Goal: Book appointment/travel/reservation

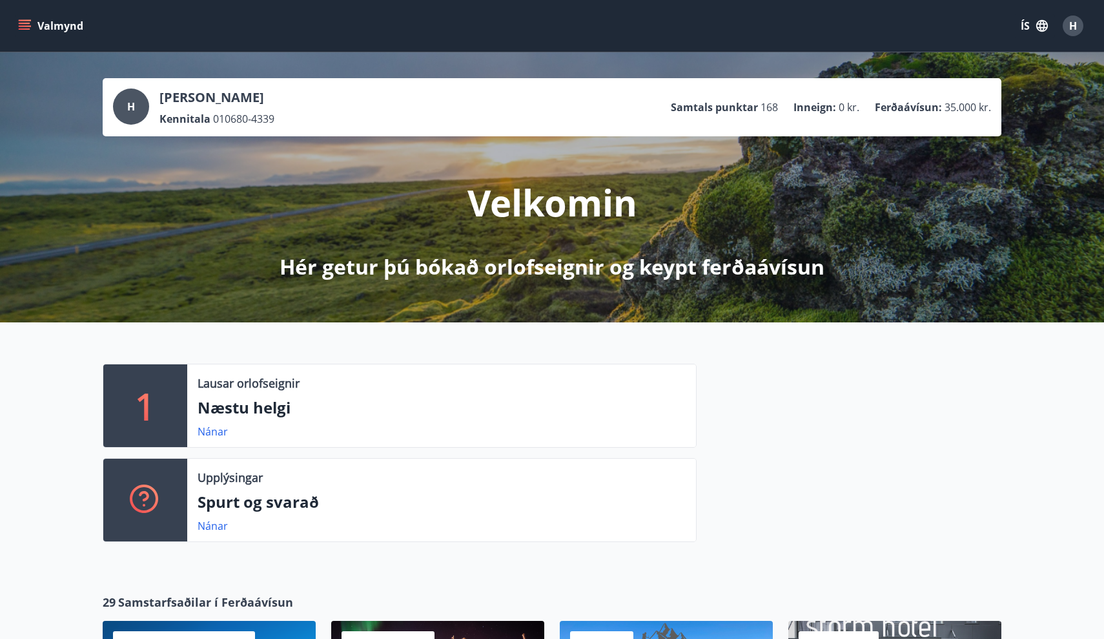
click at [26, 26] on icon "menu" at bounding box center [26, 25] width 14 height 1
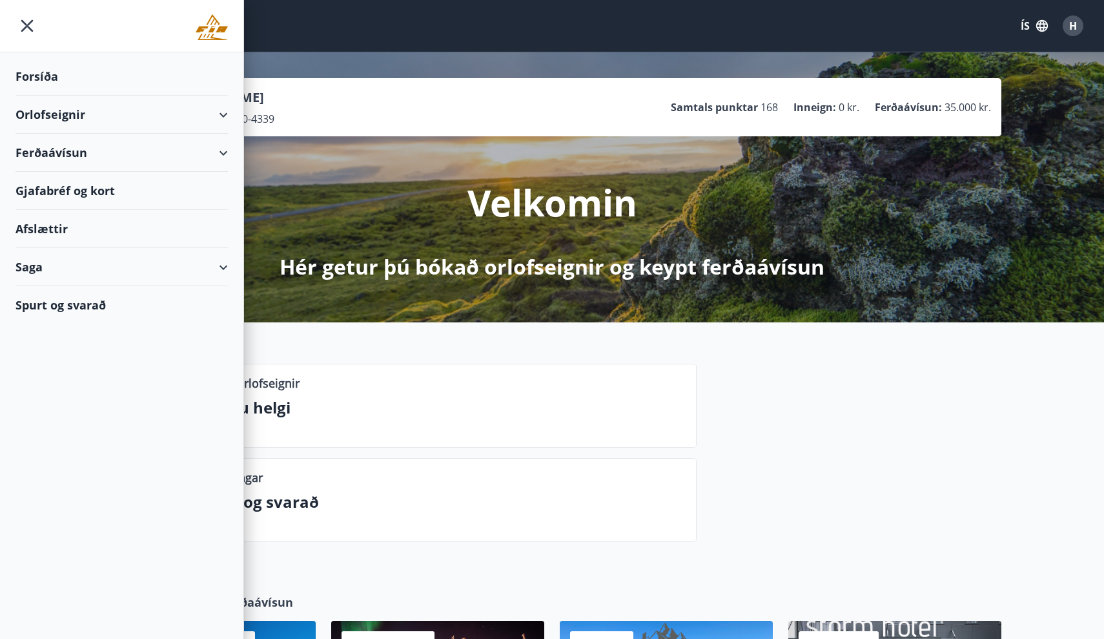
click at [79, 113] on div "Orlofseignir" at bounding box center [121, 115] width 212 height 38
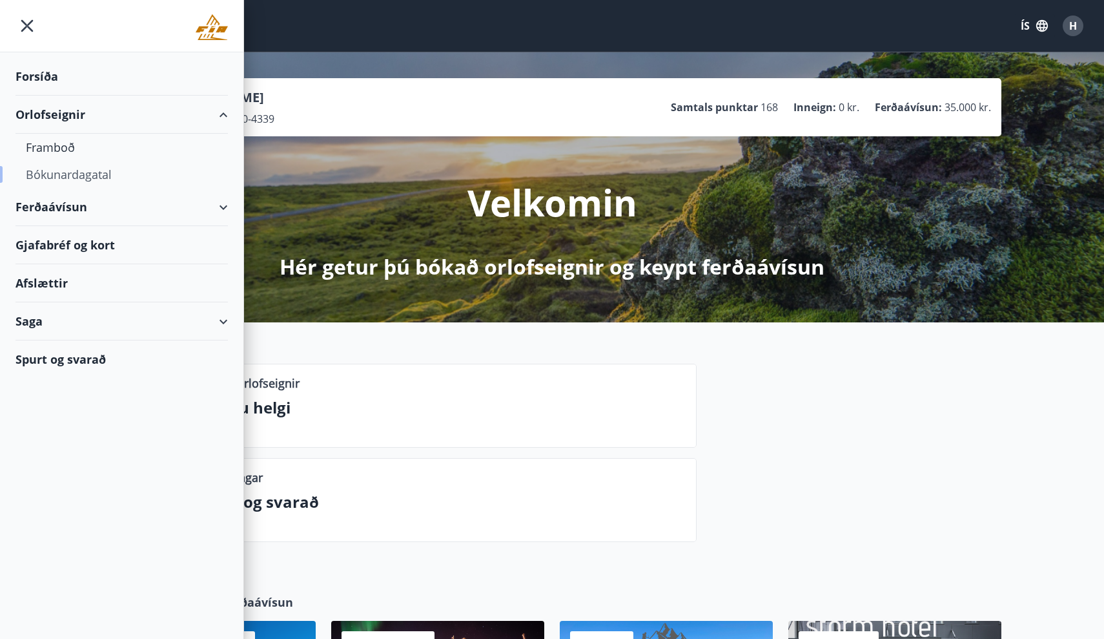
click at [57, 179] on div "Bókunardagatal" at bounding box center [122, 174] width 192 height 27
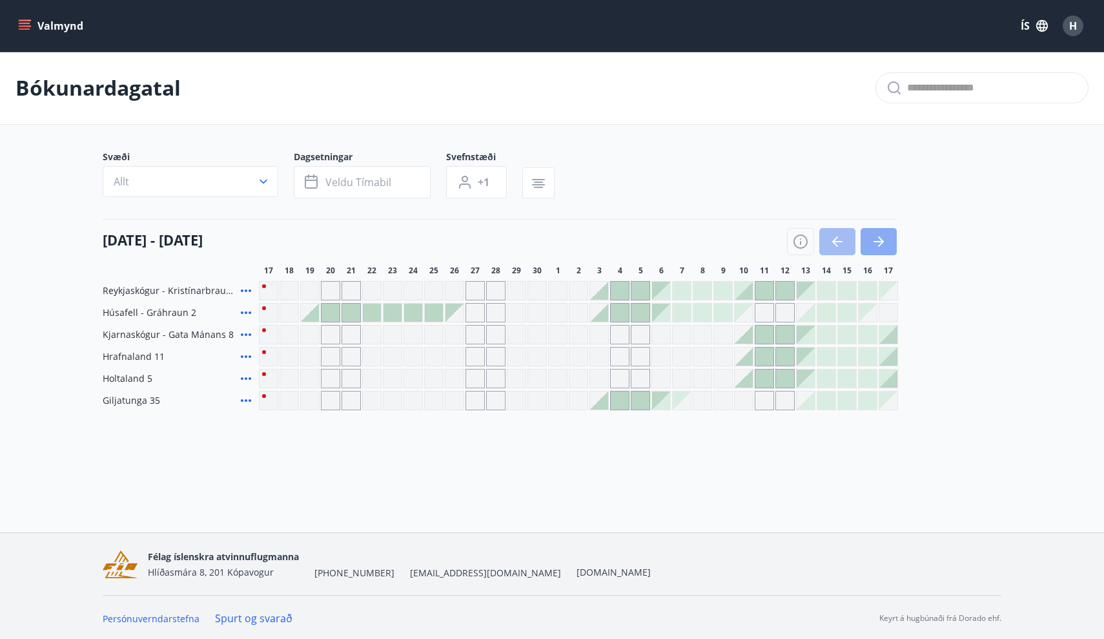
click at [886, 245] on icon "button" at bounding box center [878, 241] width 15 height 15
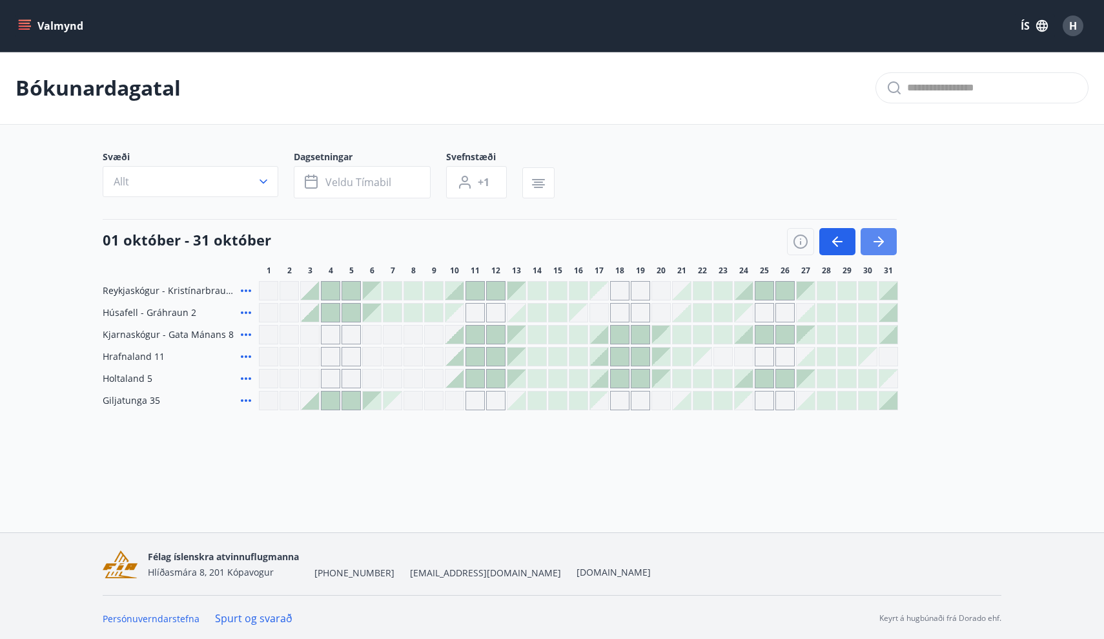
click at [886, 245] on icon "button" at bounding box center [878, 241] width 15 height 15
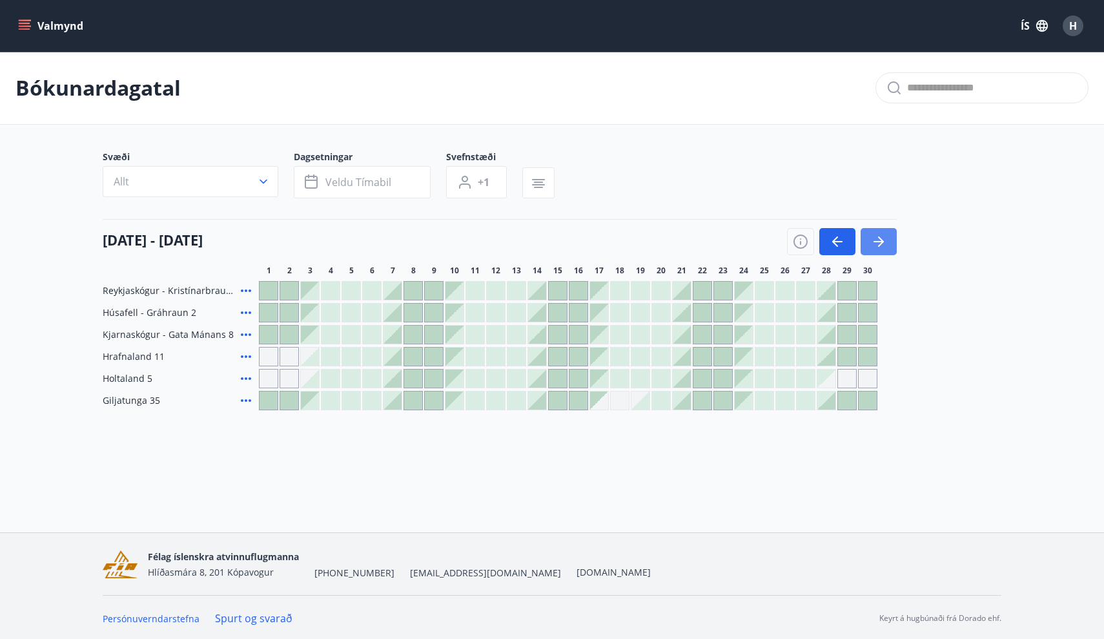
click at [886, 245] on icon "button" at bounding box center [878, 241] width 15 height 15
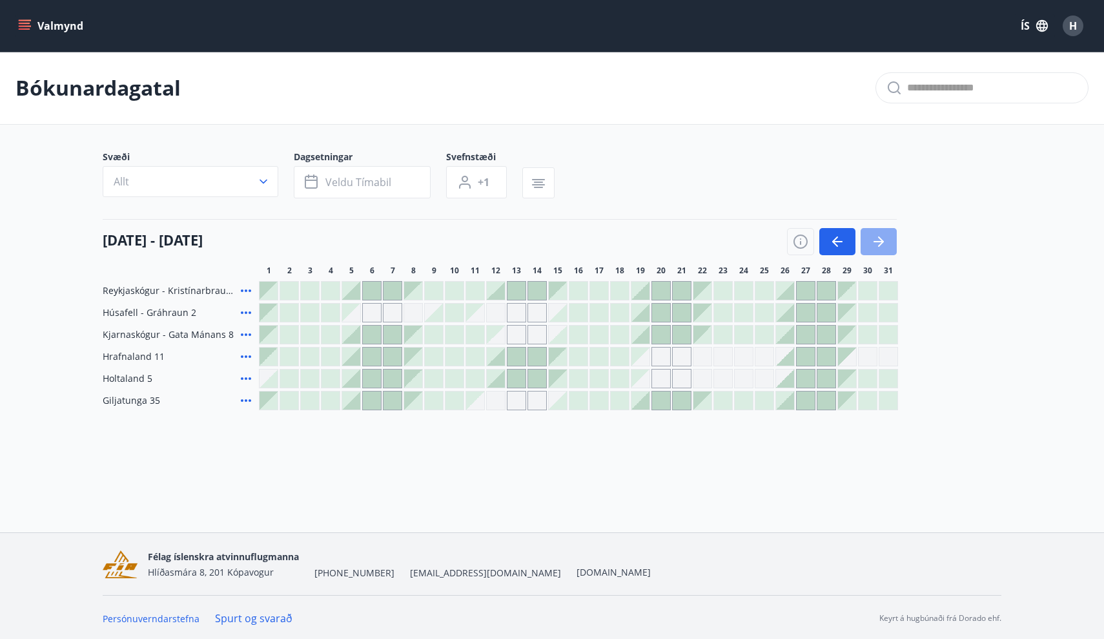
click at [886, 245] on icon "button" at bounding box center [878, 241] width 15 height 15
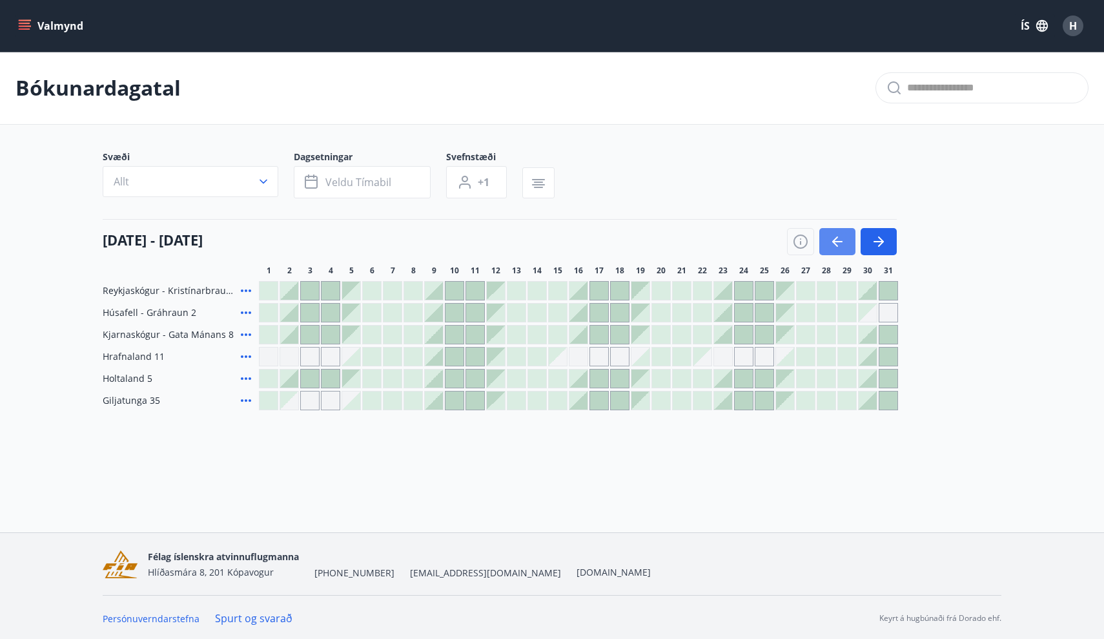
click at [837, 235] on icon "button" at bounding box center [837, 241] width 15 height 15
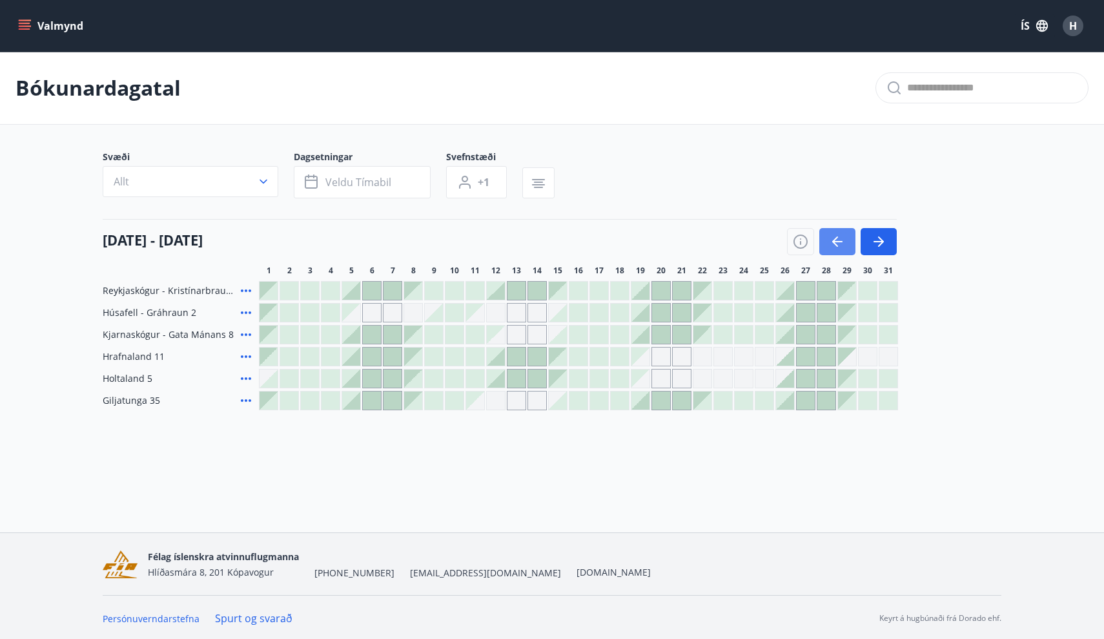
click at [837, 235] on icon "button" at bounding box center [837, 241] width 15 height 15
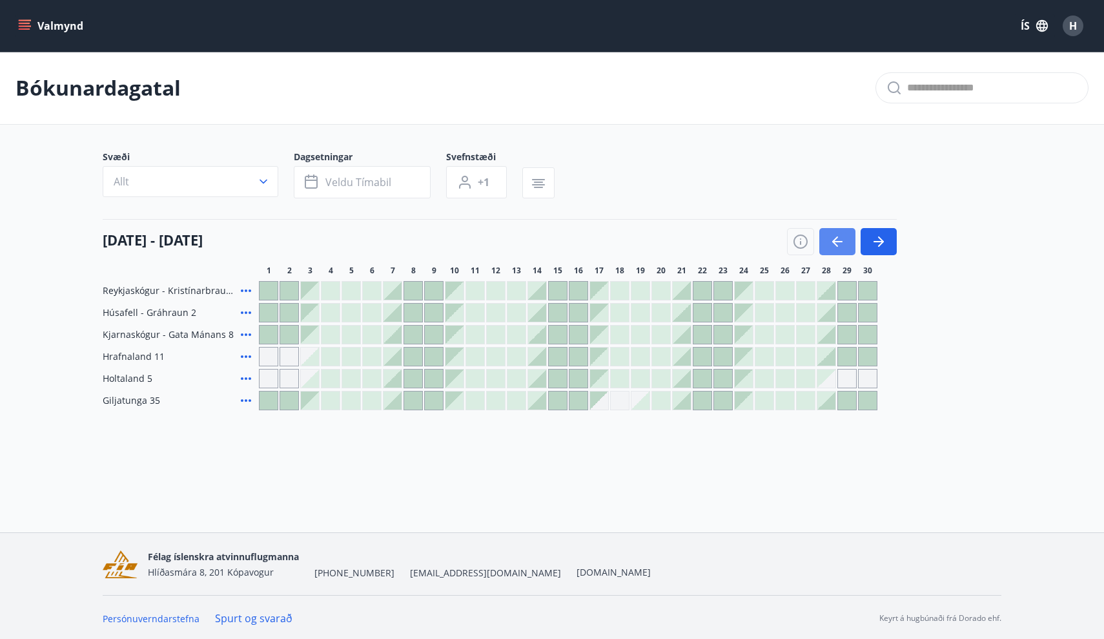
click at [837, 235] on icon "button" at bounding box center [837, 241] width 15 height 15
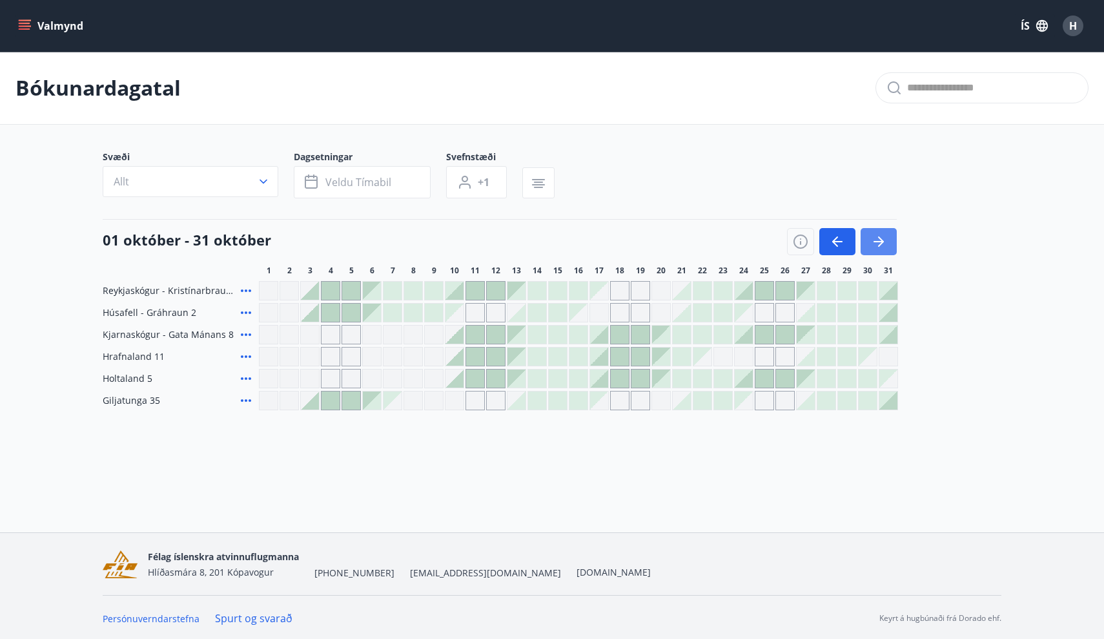
click at [883, 241] on icon "button" at bounding box center [881, 241] width 6 height 10
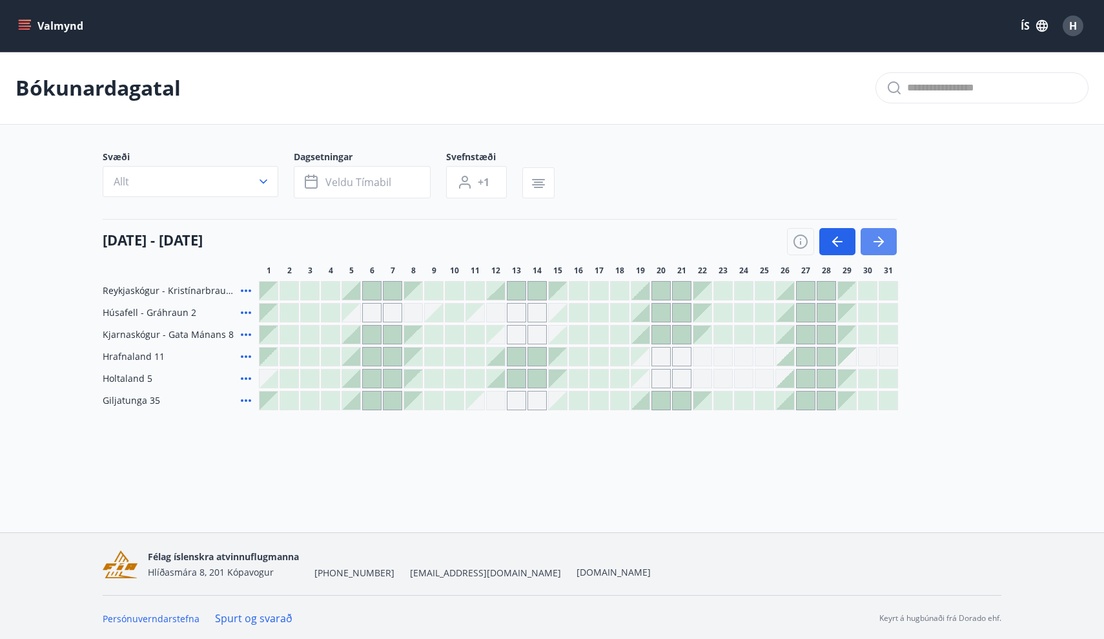
click at [883, 241] on icon "button" at bounding box center [881, 241] width 6 height 10
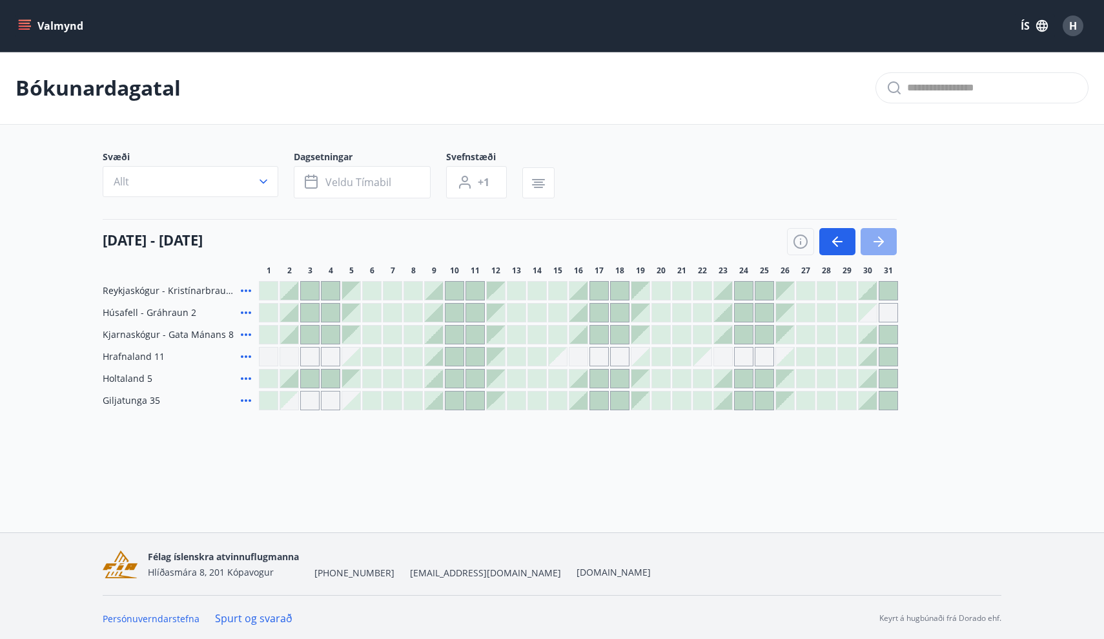
click at [883, 241] on icon "button" at bounding box center [881, 241] width 6 height 10
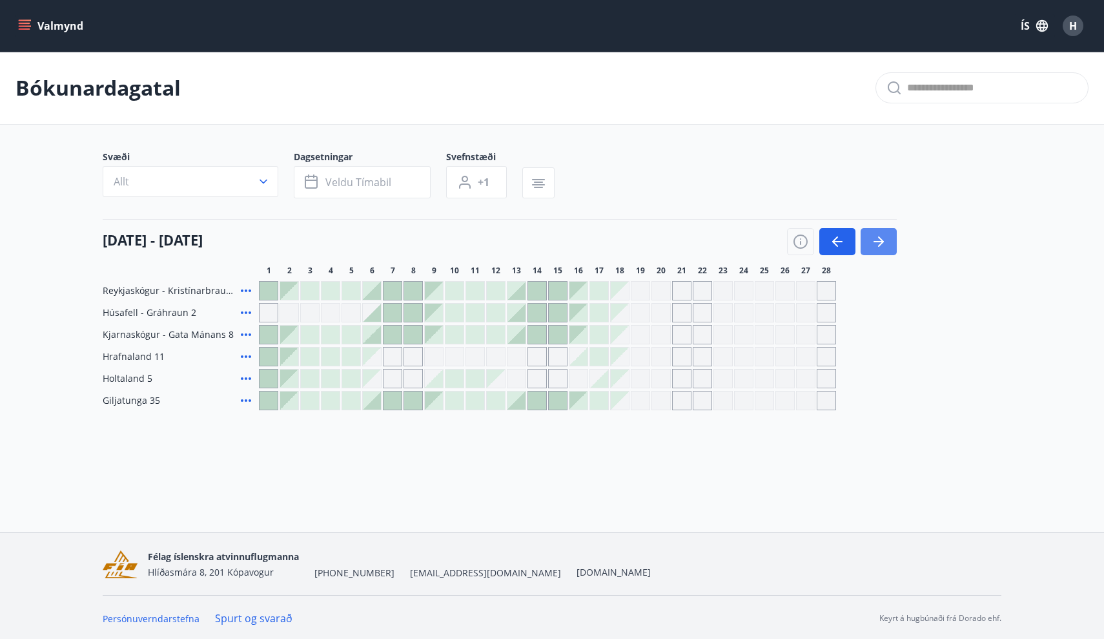
click at [883, 241] on icon "button" at bounding box center [881, 241] width 6 height 10
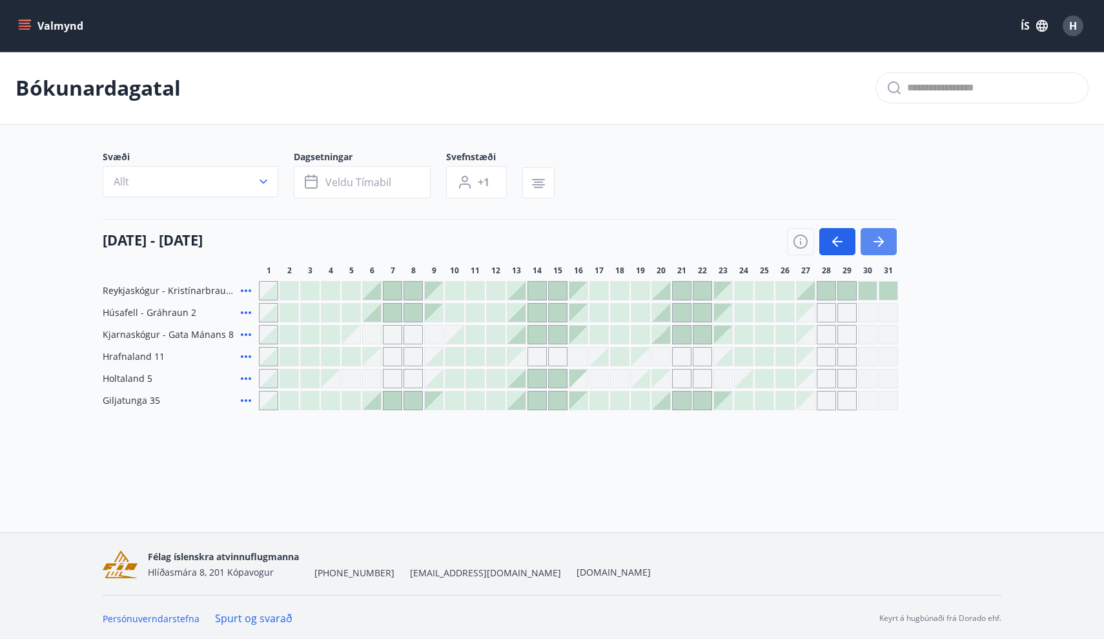
click at [883, 241] on icon "button" at bounding box center [881, 241] width 6 height 10
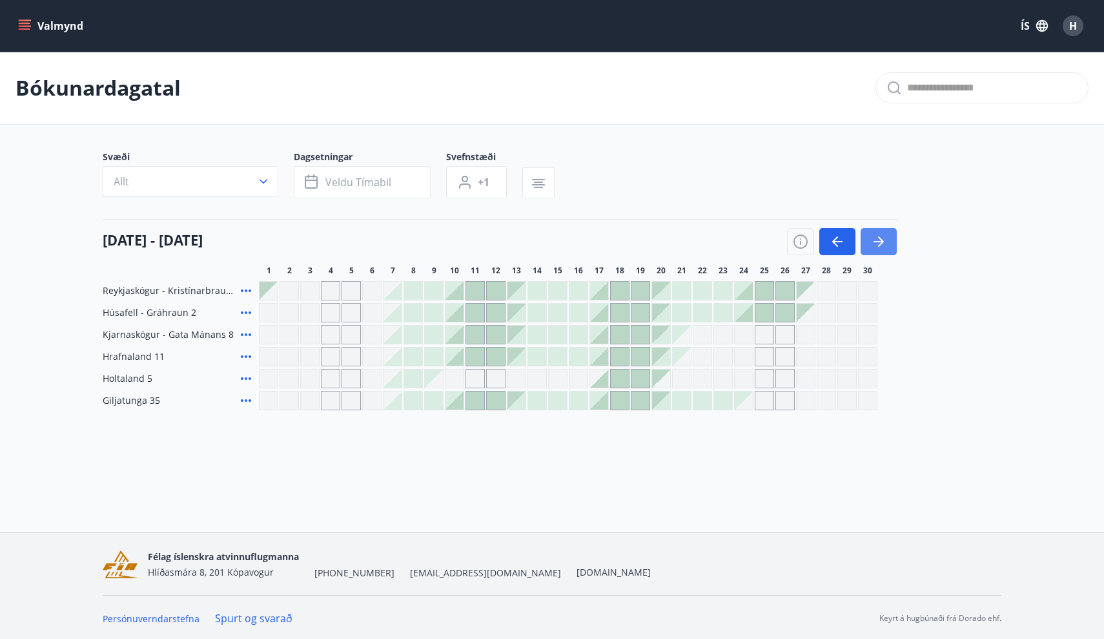
click at [883, 241] on icon "button" at bounding box center [881, 241] width 6 height 10
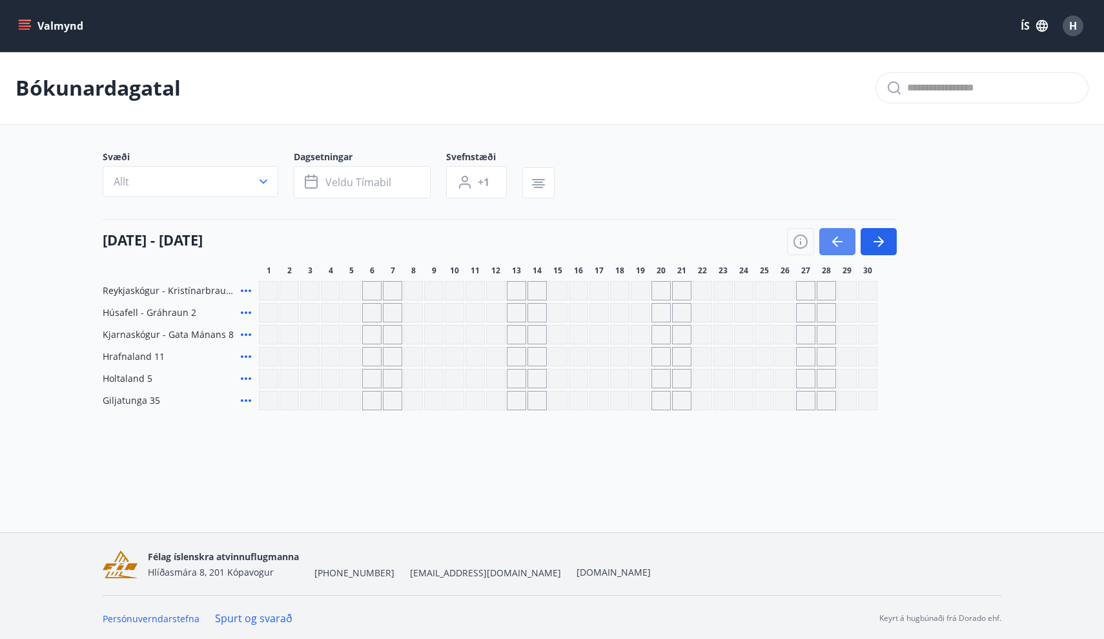
click at [842, 240] on icon "button" at bounding box center [837, 241] width 15 height 15
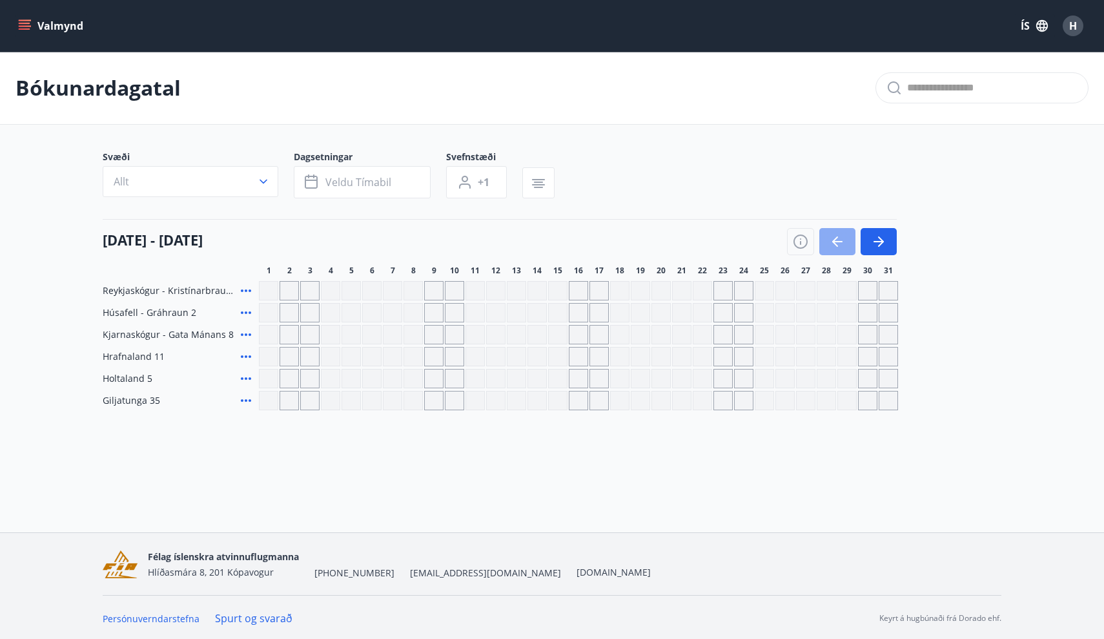
click at [842, 240] on icon "button" at bounding box center [837, 241] width 15 height 15
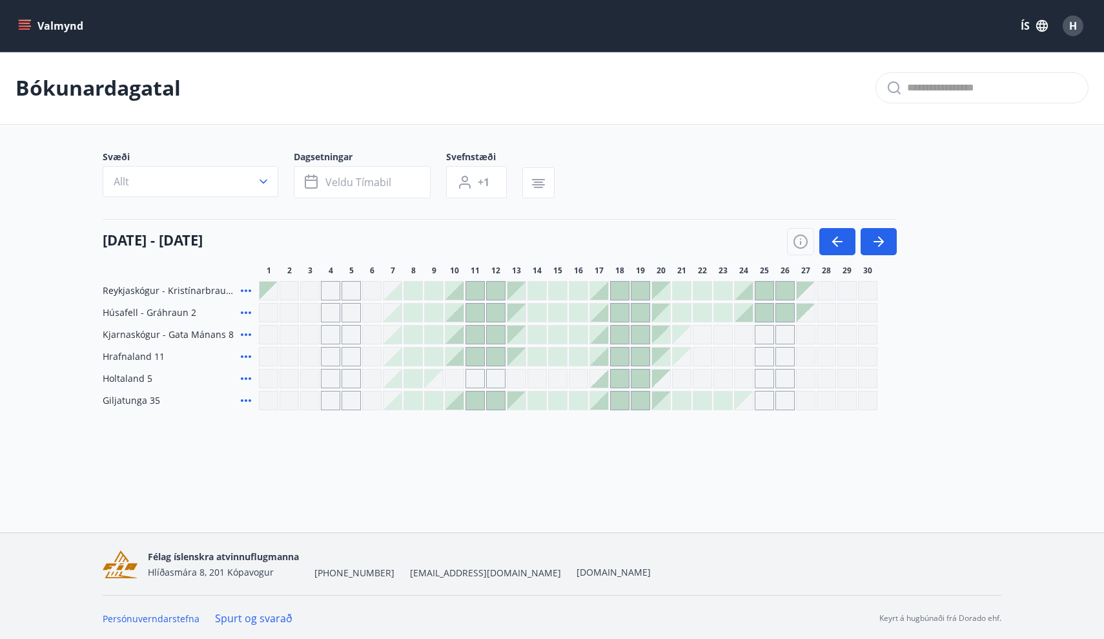
click at [395, 360] on div at bounding box center [393, 356] width 18 height 18
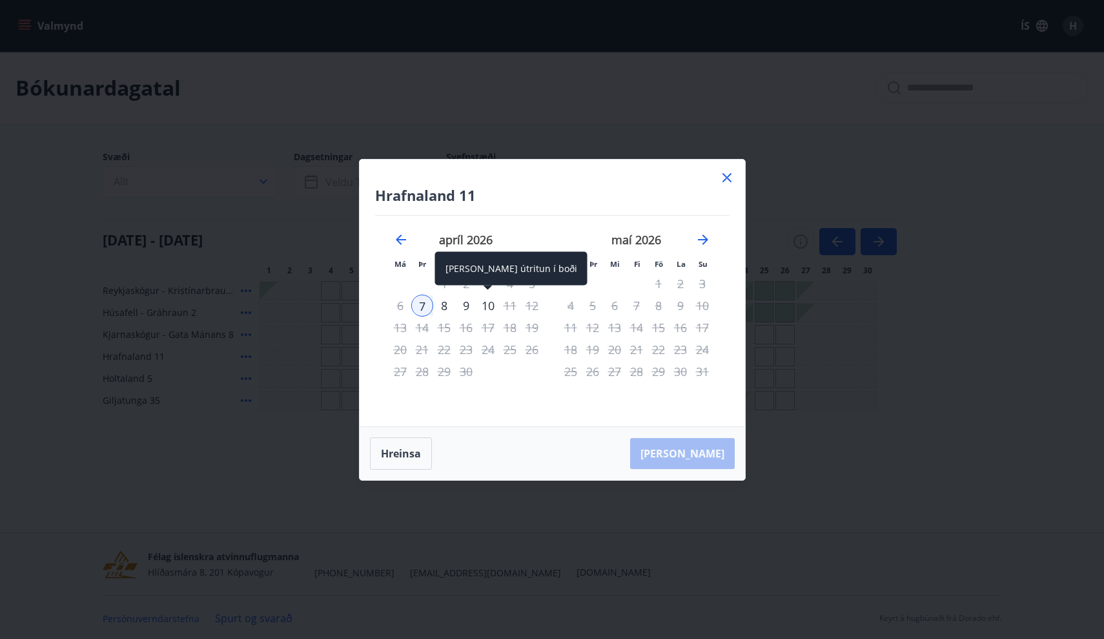
click at [488, 303] on div "10" at bounding box center [488, 305] width 22 height 22
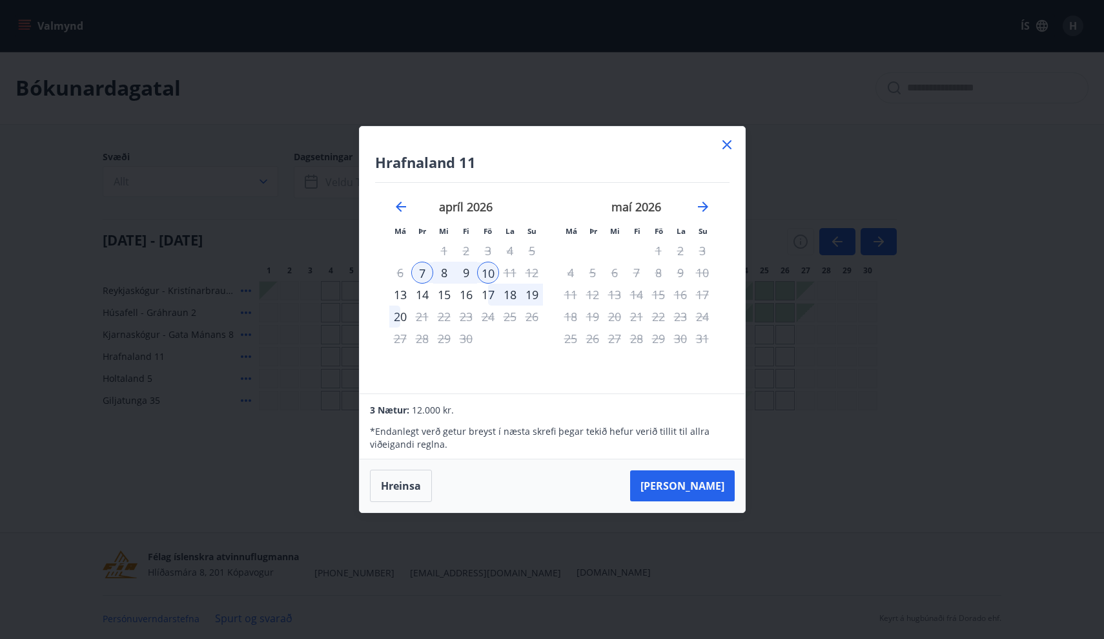
click at [726, 145] on icon at bounding box center [727, 145] width 2 height 2
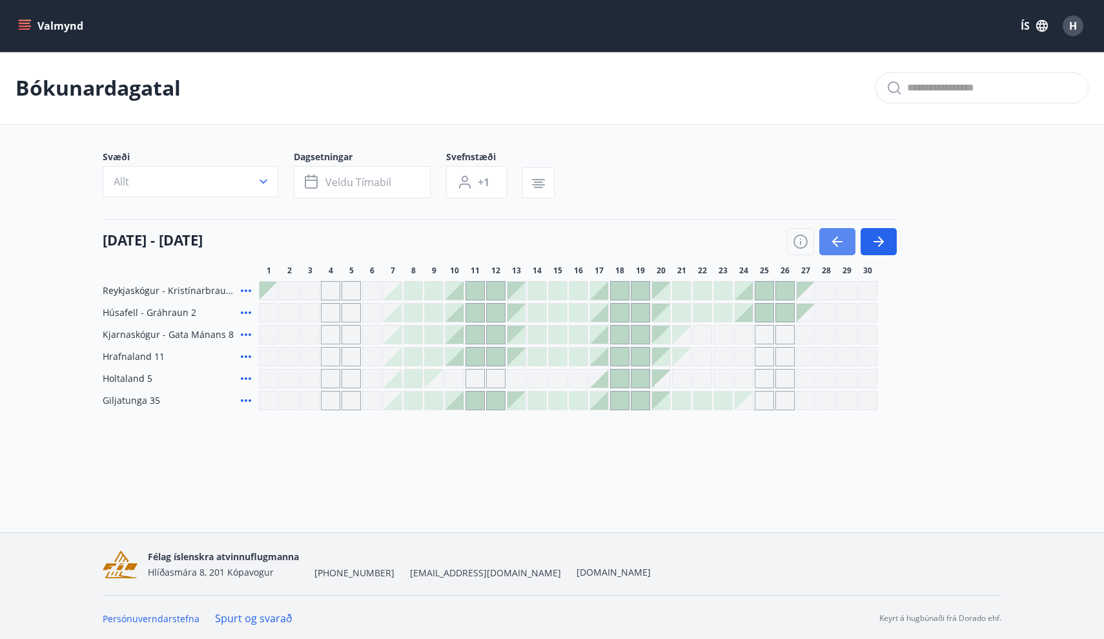
click at [831, 236] on icon "button" at bounding box center [837, 241] width 15 height 15
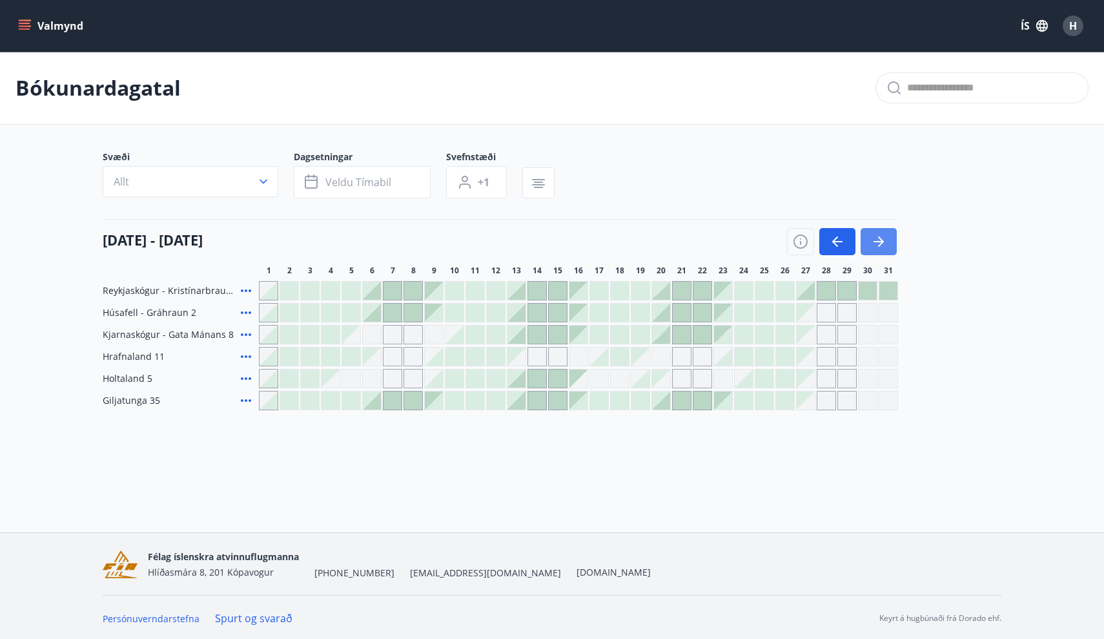
click at [881, 245] on icon "button" at bounding box center [878, 241] width 15 height 15
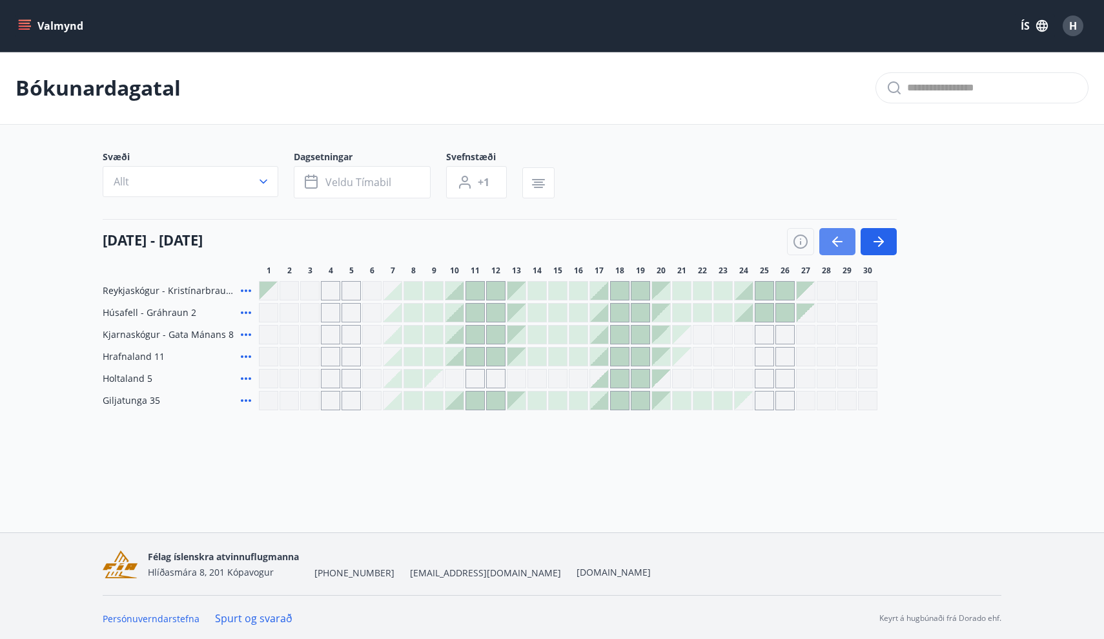
click at [839, 240] on icon "button" at bounding box center [837, 241] width 15 height 15
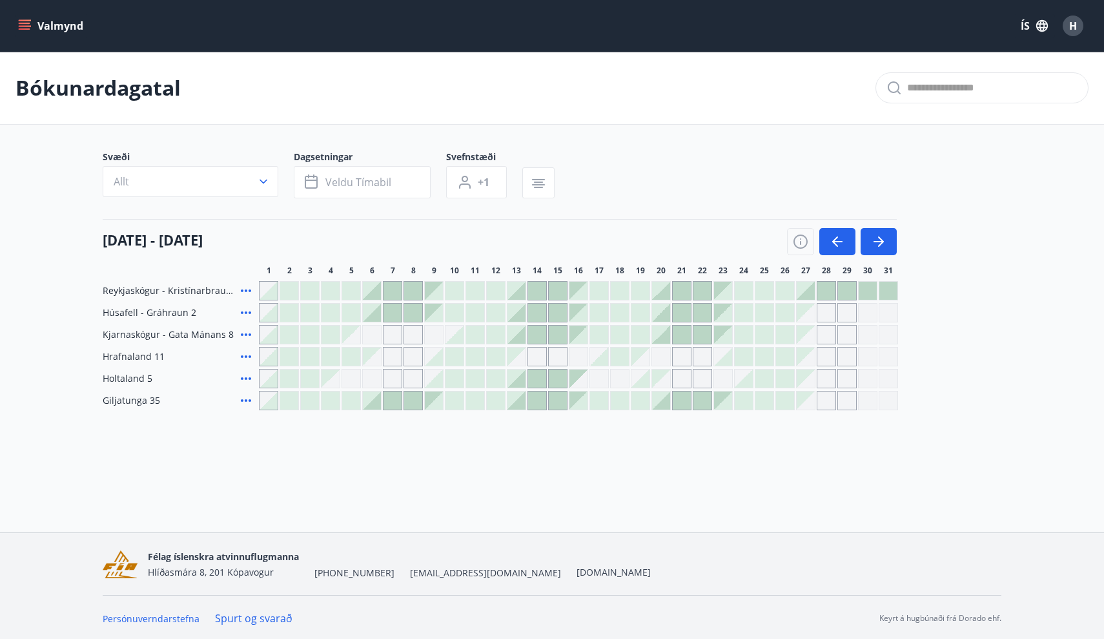
click at [810, 292] on div at bounding box center [806, 291] width 18 height 18
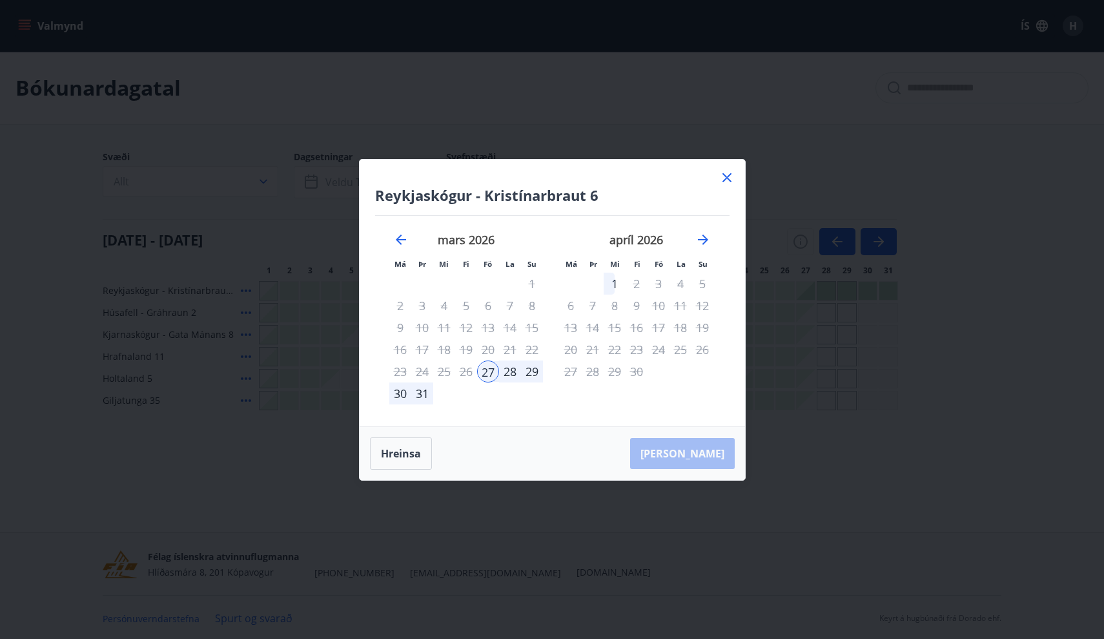
click at [425, 396] on div "31" at bounding box center [422, 393] width 22 height 22
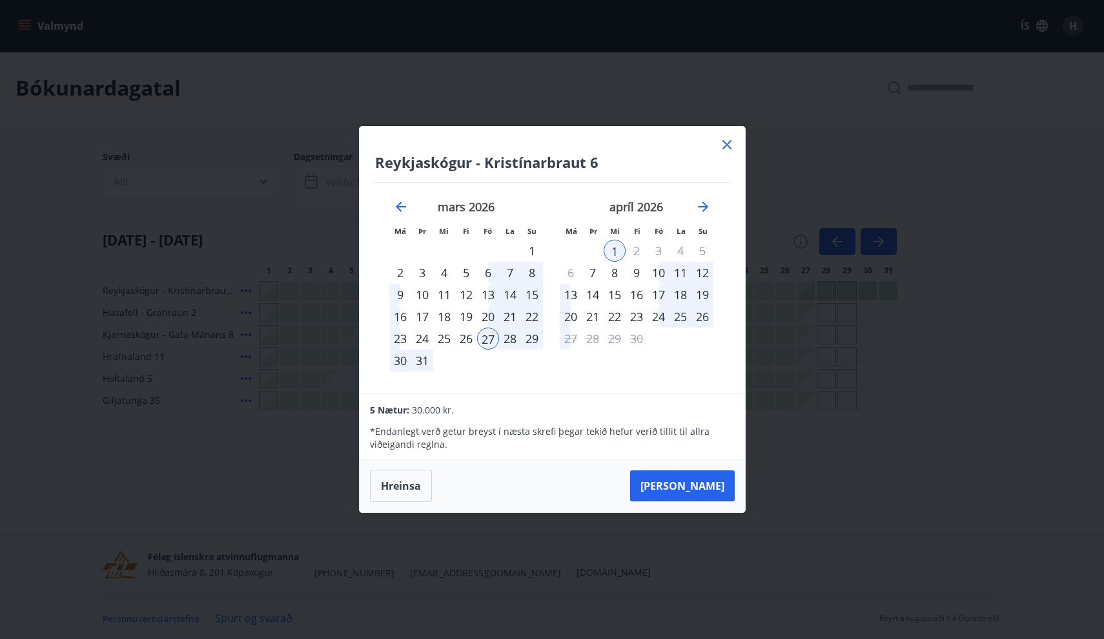
click at [728, 145] on icon at bounding box center [726, 144] width 15 height 15
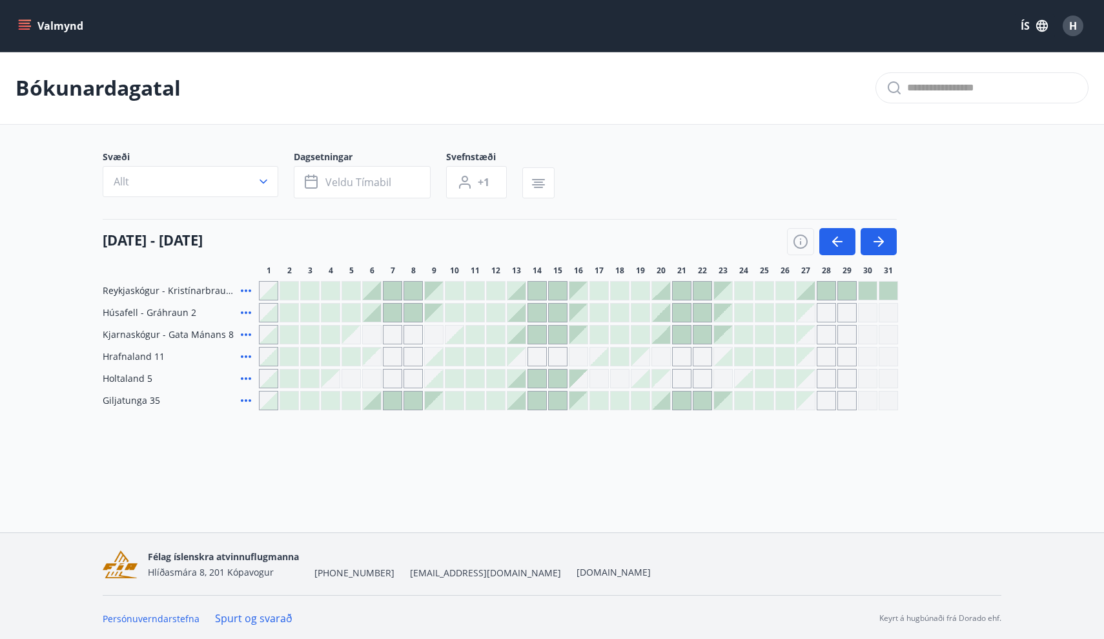
click at [249, 359] on icon at bounding box center [245, 356] width 15 height 15
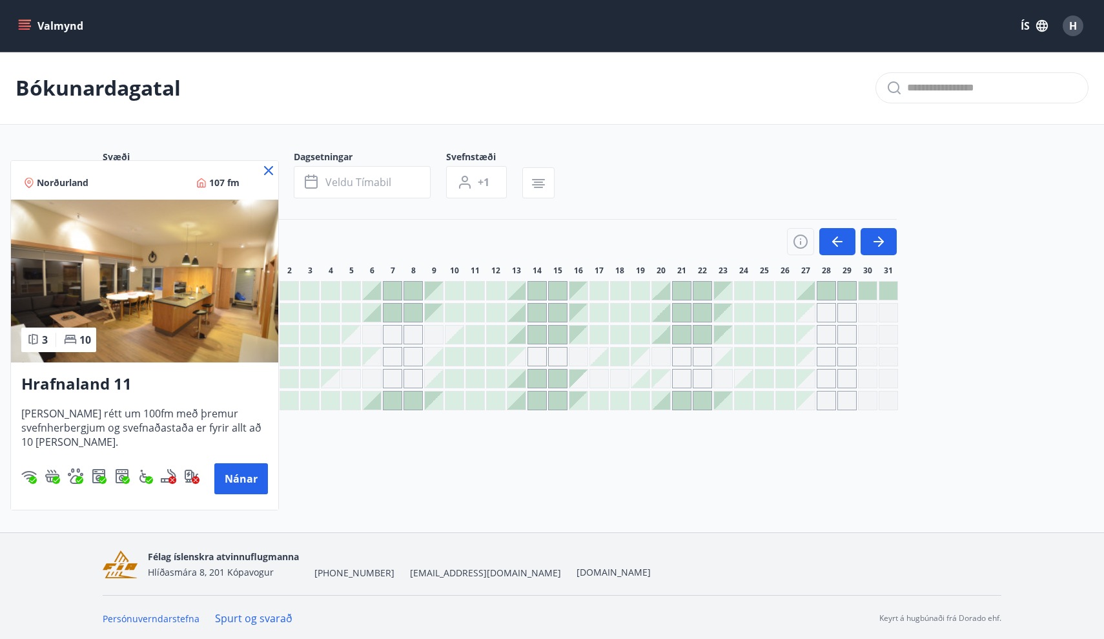
click at [271, 170] on icon at bounding box center [268, 170] width 15 height 15
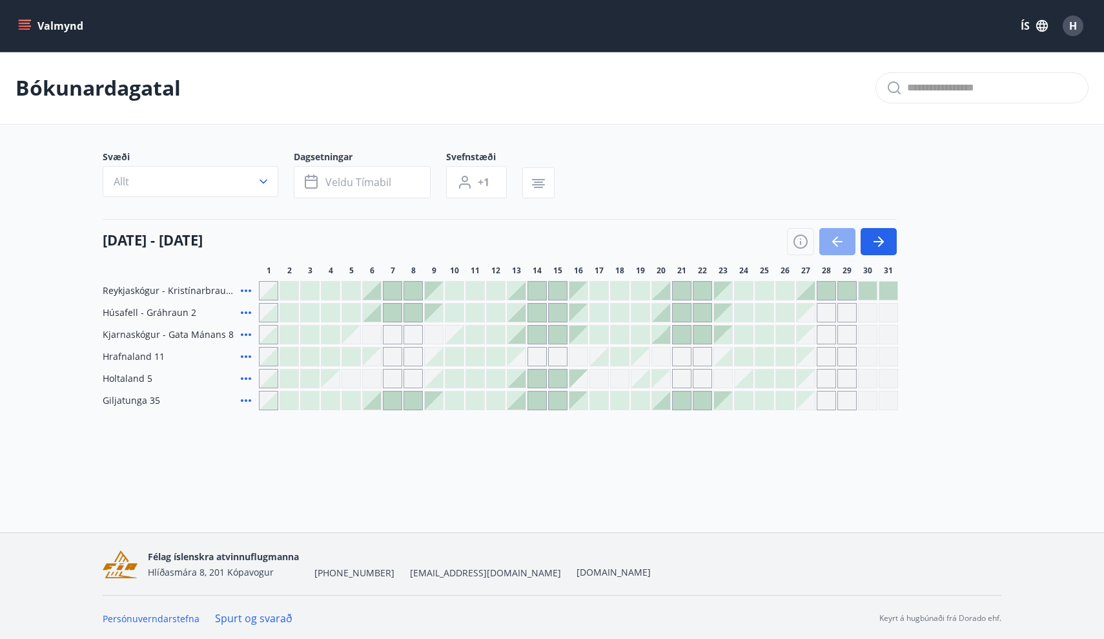
click at [841, 242] on icon "button" at bounding box center [837, 241] width 10 height 1
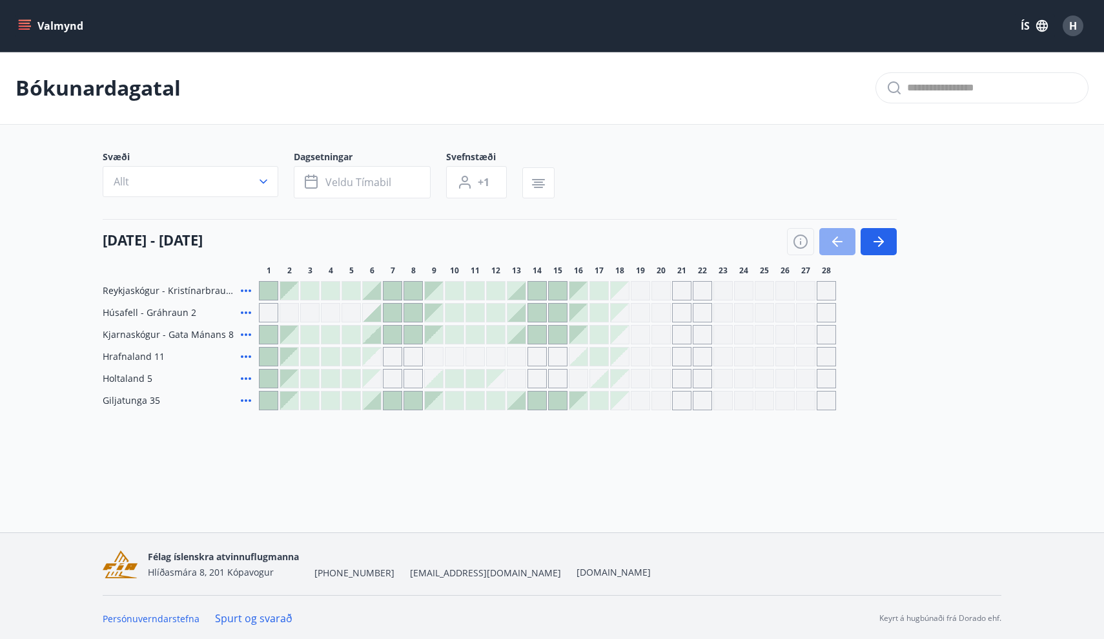
click at [837, 243] on icon "button" at bounding box center [837, 241] width 15 height 15
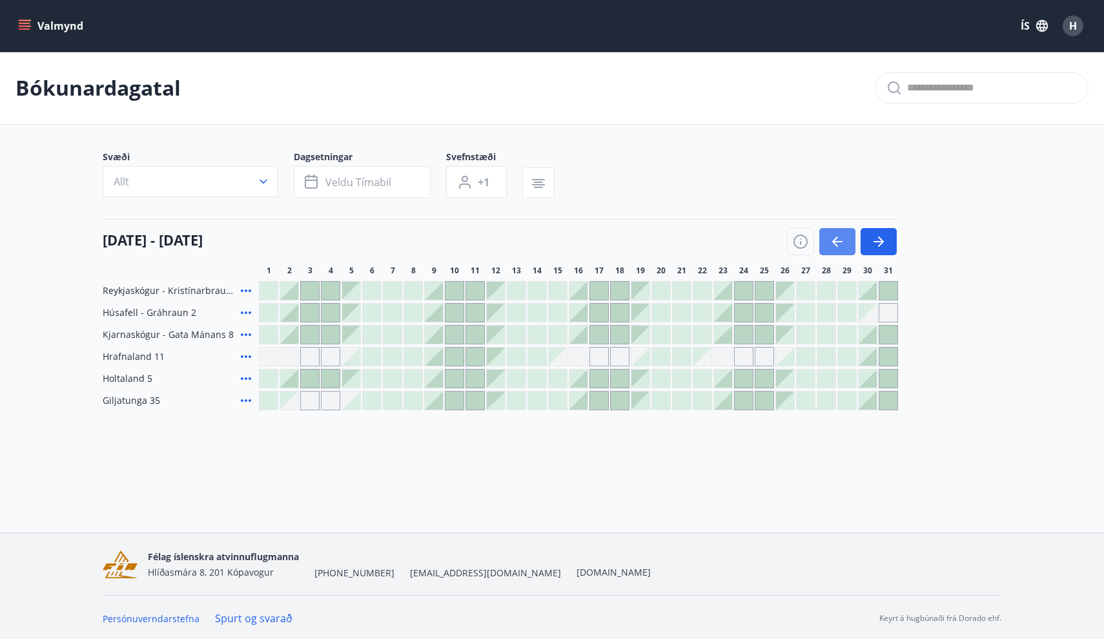
click at [844, 239] on icon "button" at bounding box center [837, 241] width 15 height 15
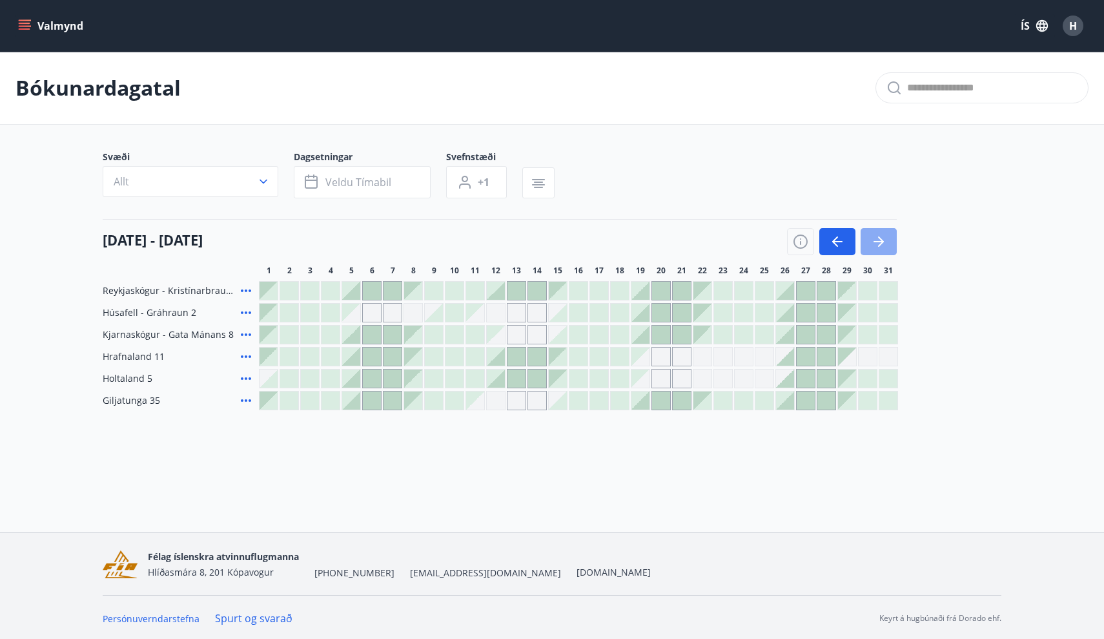
click at [879, 240] on icon "button" at bounding box center [878, 241] width 15 height 15
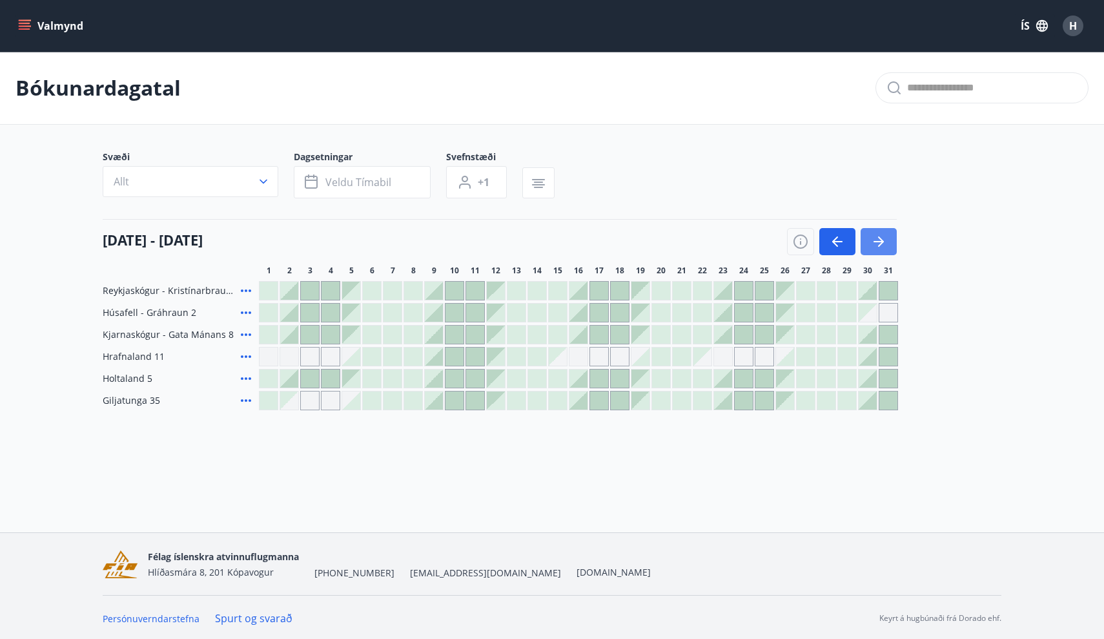
click at [882, 245] on icon "button" at bounding box center [878, 241] width 15 height 15
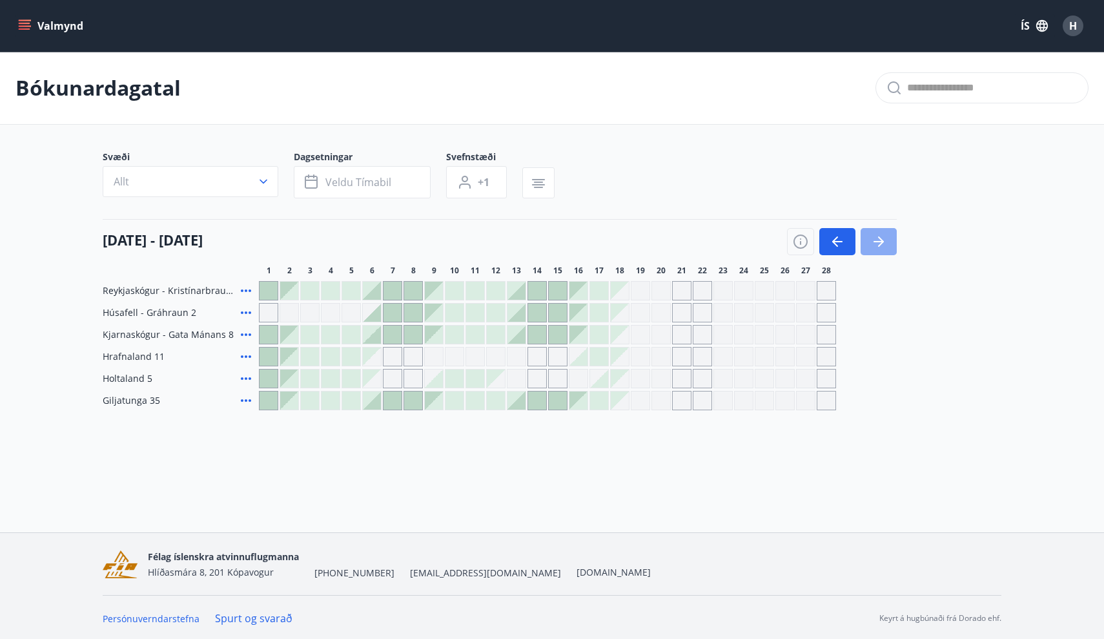
click at [882, 245] on icon "button" at bounding box center [878, 241] width 15 height 15
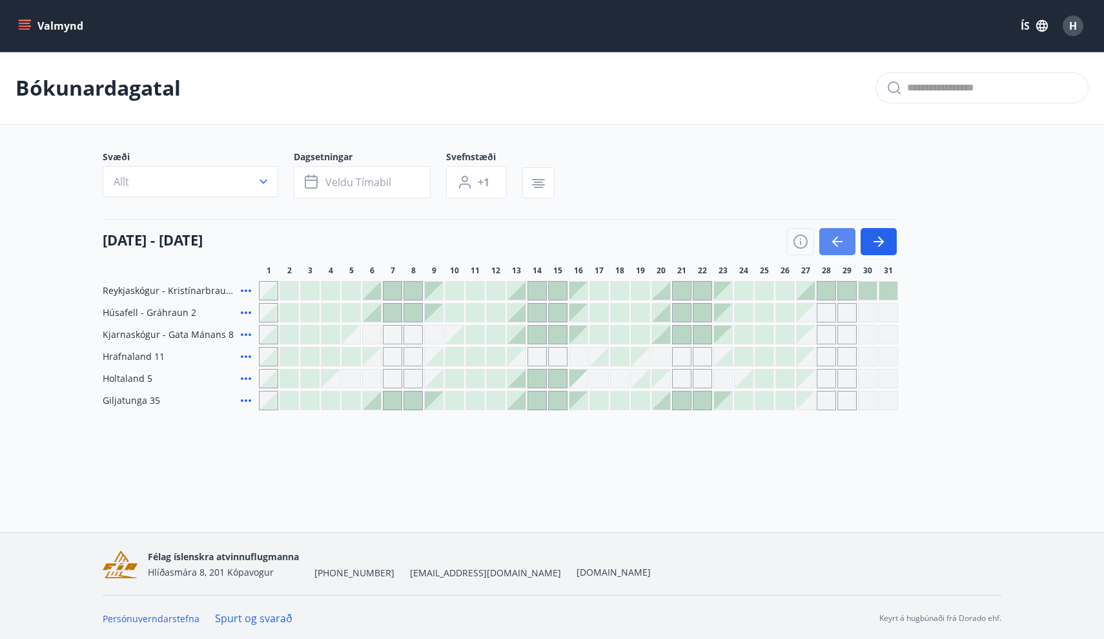
click at [839, 245] on icon "button" at bounding box center [837, 241] width 15 height 15
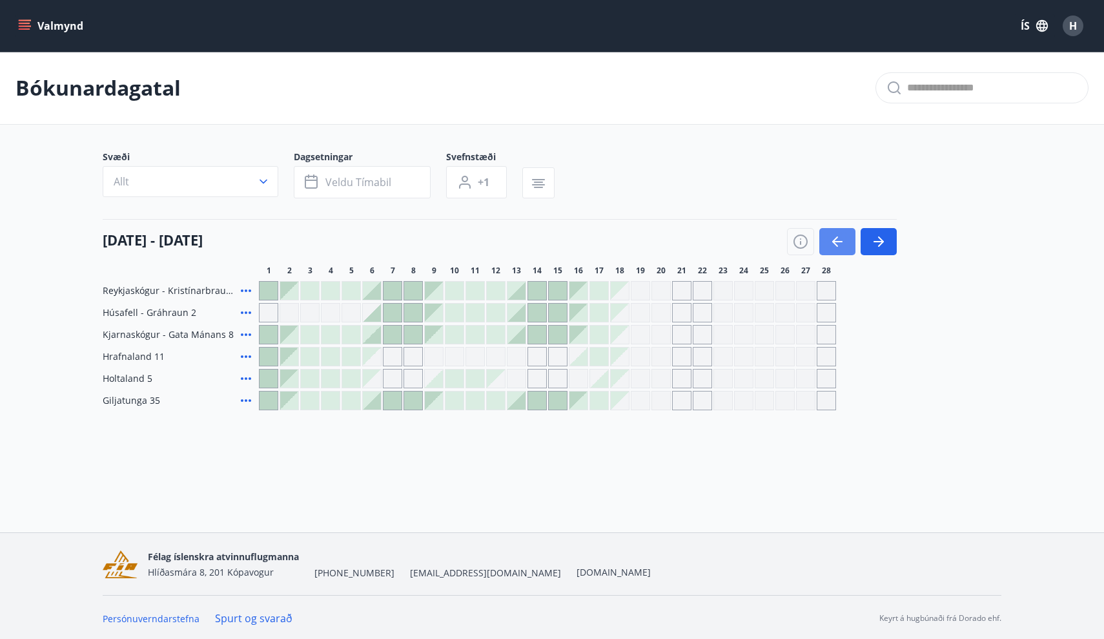
click at [839, 245] on icon "button" at bounding box center [837, 241] width 15 height 15
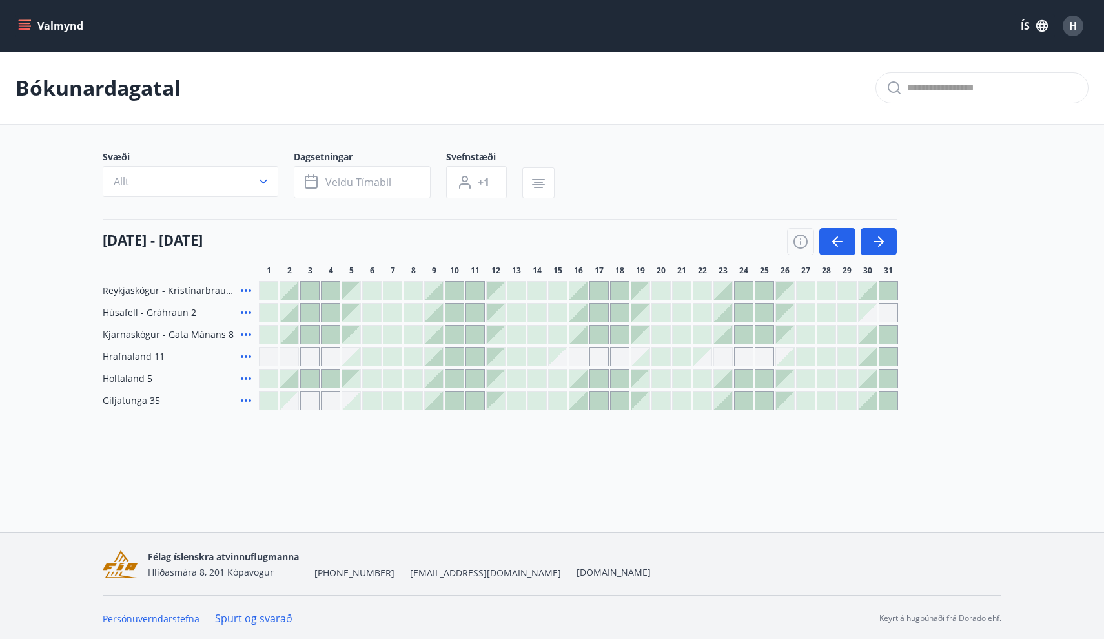
click at [436, 358] on div at bounding box center [434, 356] width 18 height 18
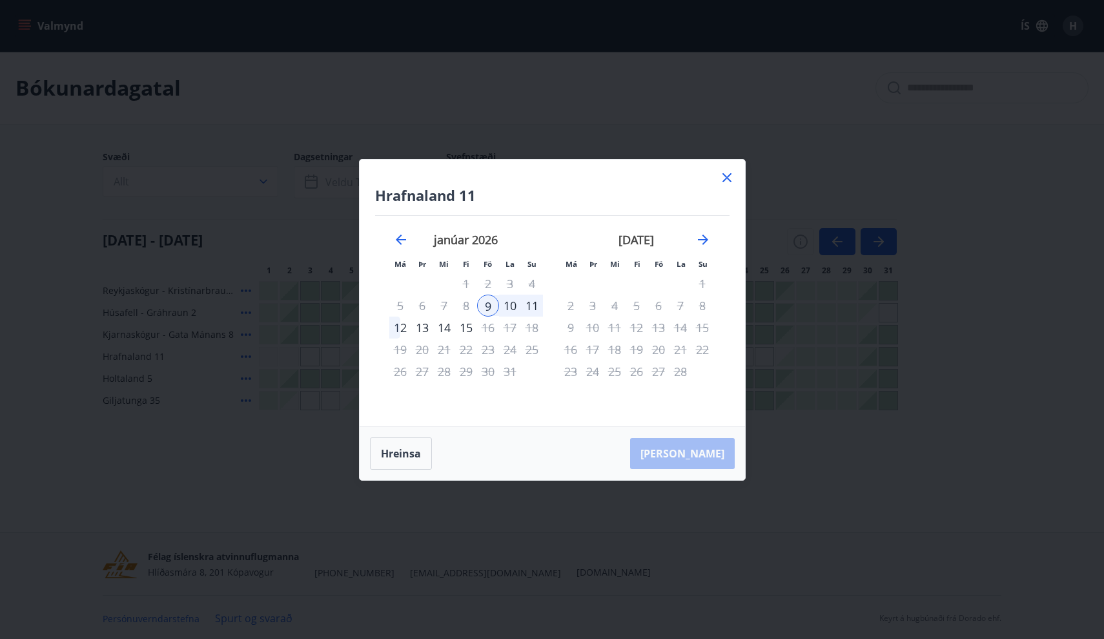
click at [402, 330] on div "12" at bounding box center [400, 327] width 22 height 22
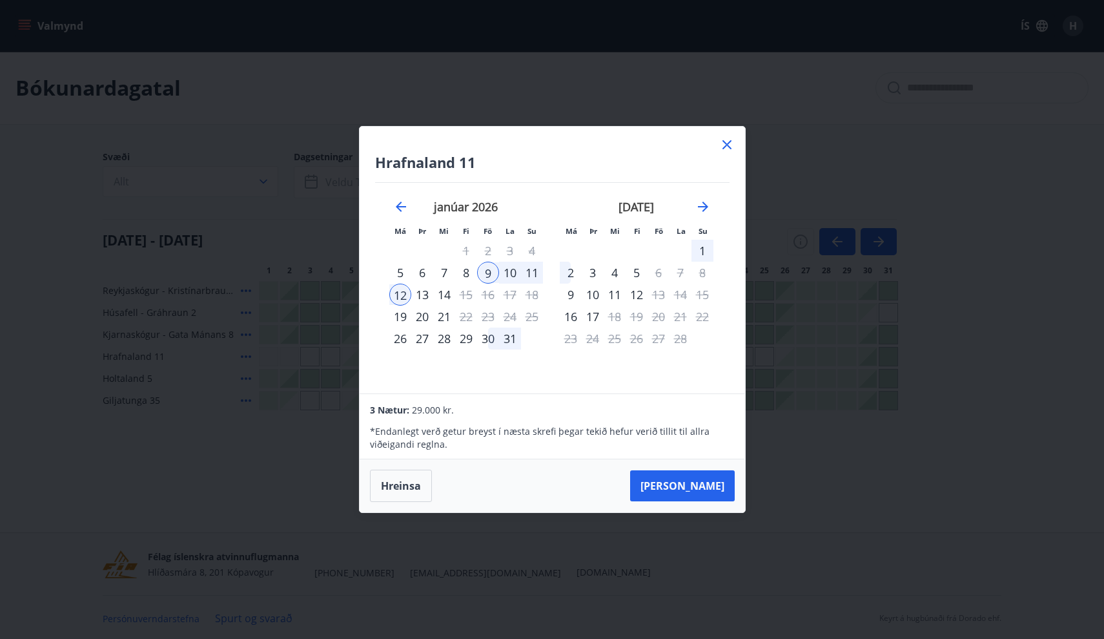
click at [488, 273] on div "9" at bounding box center [488, 272] width 22 height 22
click at [448, 296] on div "14" at bounding box center [444, 294] width 22 height 22
click at [727, 144] on icon at bounding box center [726, 144] width 9 height 9
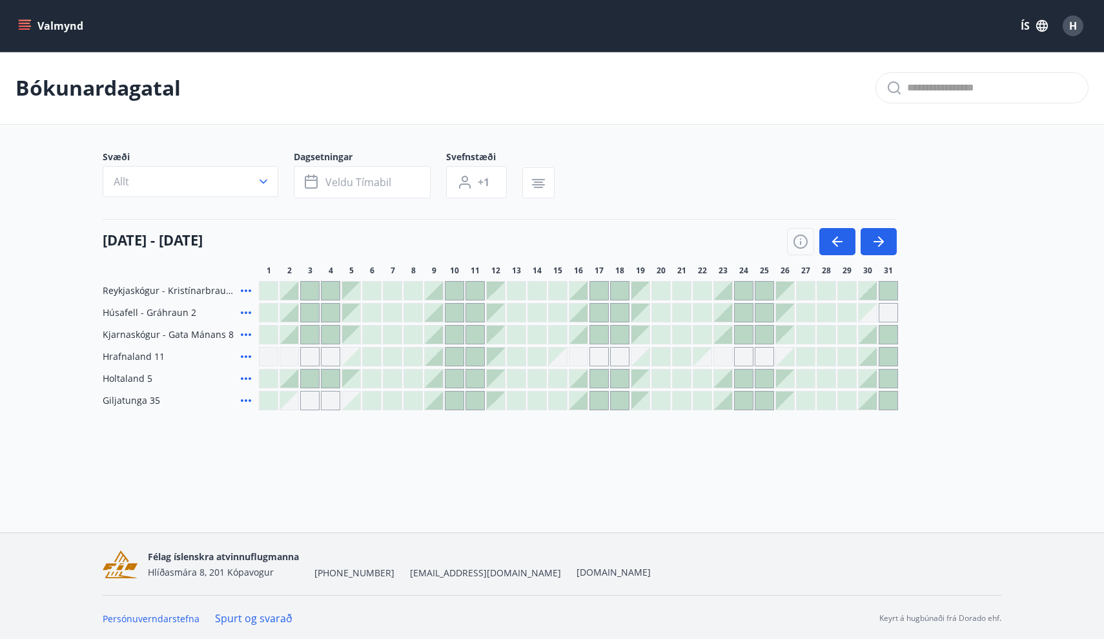
click at [355, 360] on div at bounding box center [351, 356] width 18 height 18
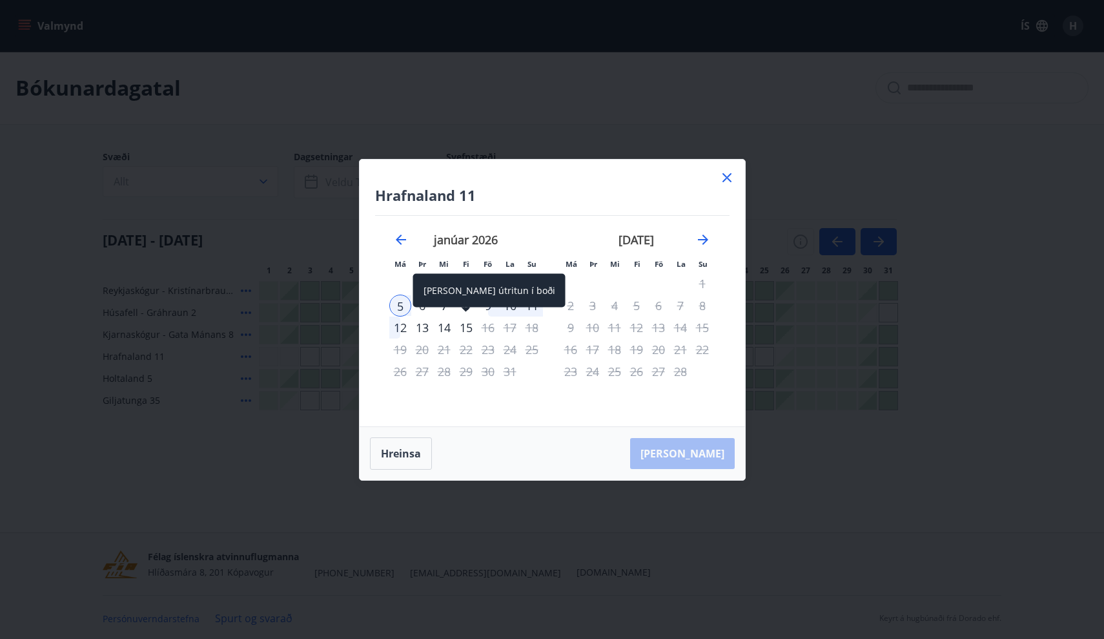
click at [468, 330] on div "15" at bounding box center [466, 327] width 22 height 22
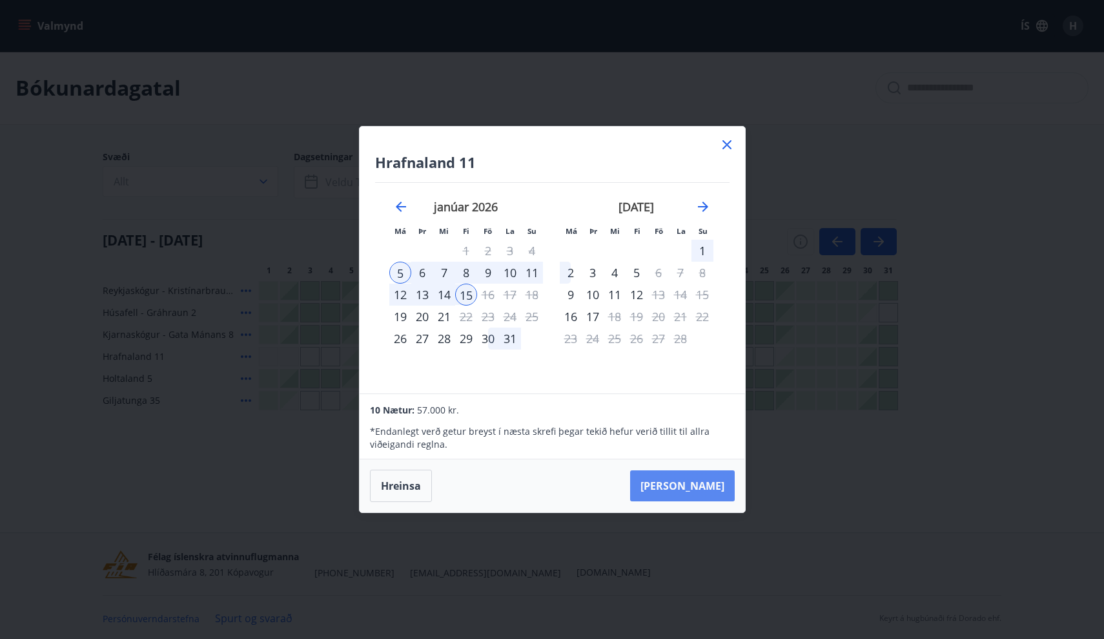
click at [699, 486] on button "[PERSON_NAME]" at bounding box center [682, 485] width 105 height 31
click at [400, 294] on div "12" at bounding box center [400, 294] width 22 height 22
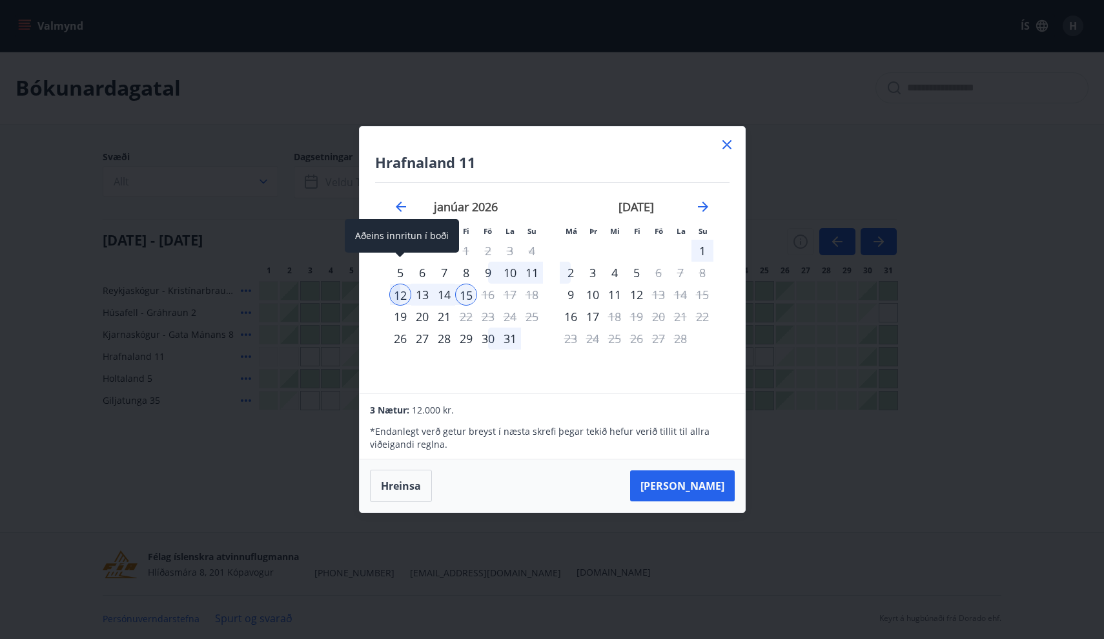
click at [399, 274] on div "5" at bounding box center [400, 272] width 22 height 22
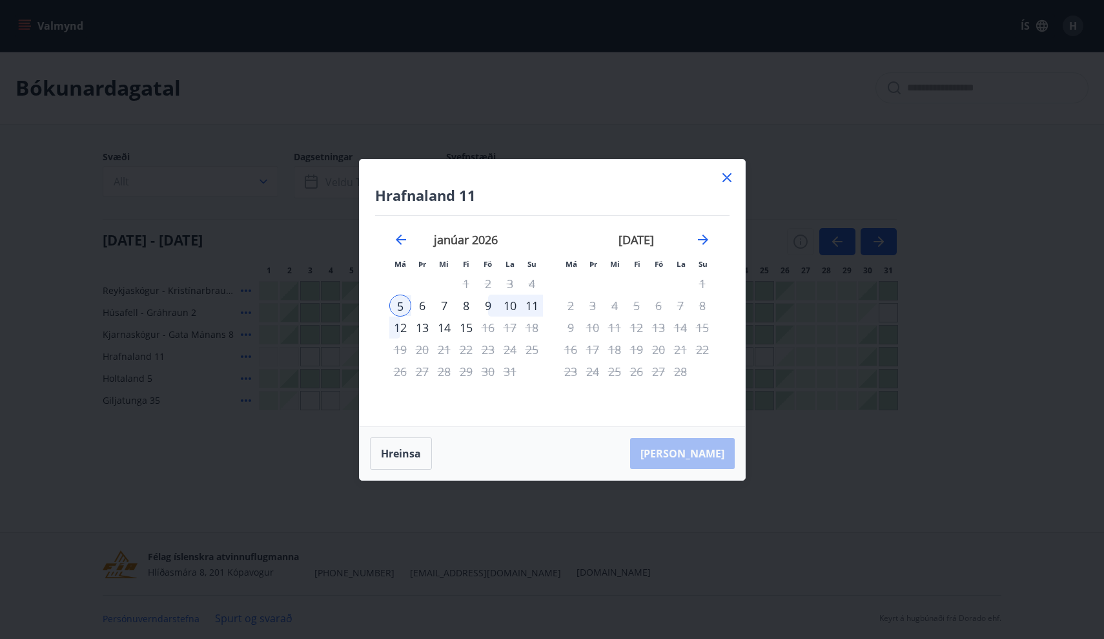
click at [405, 329] on div "12" at bounding box center [400, 327] width 22 height 22
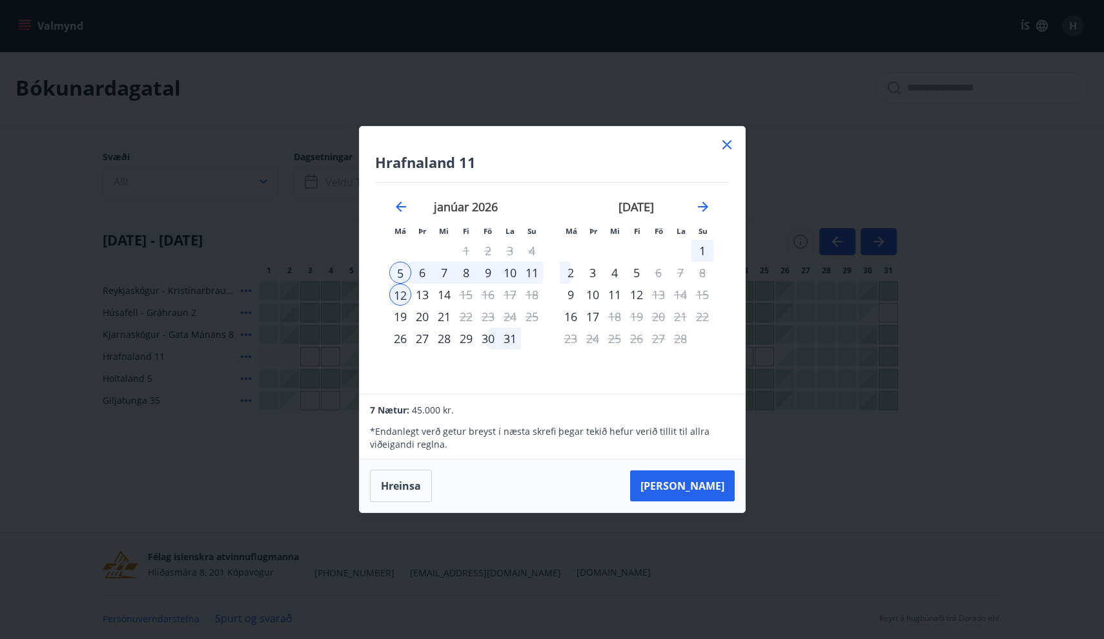
click at [444, 270] on div "7" at bounding box center [444, 272] width 22 height 22
click at [444, 298] on div "14" at bounding box center [444, 294] width 22 height 22
click at [707, 487] on button "[PERSON_NAME]" at bounding box center [682, 485] width 105 height 31
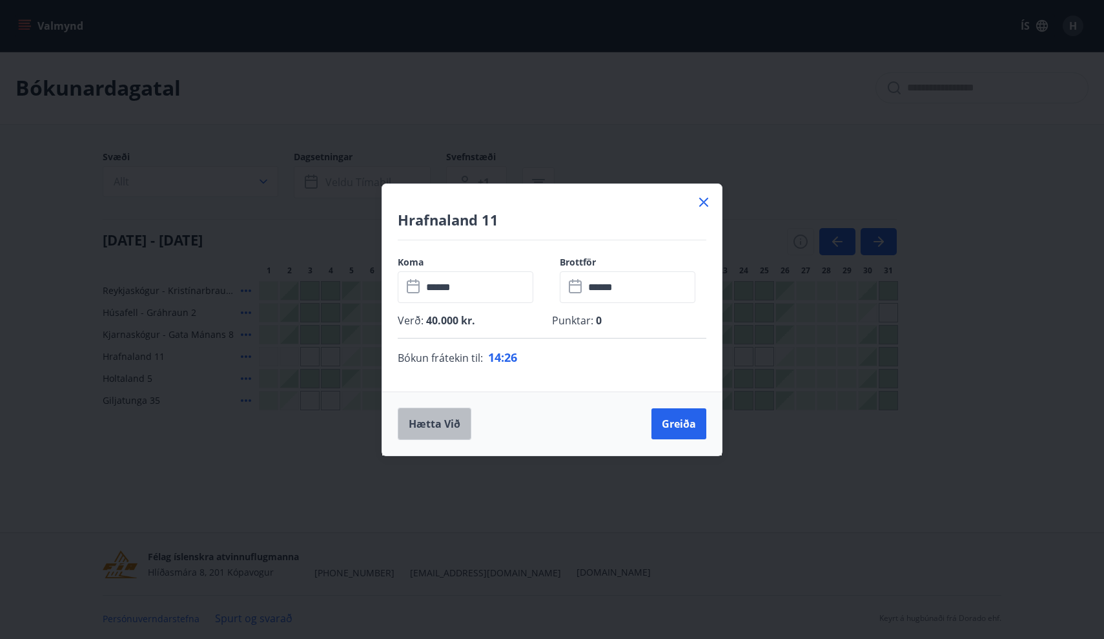
click at [448, 425] on button "Hætta við" at bounding box center [435, 423] width 74 height 32
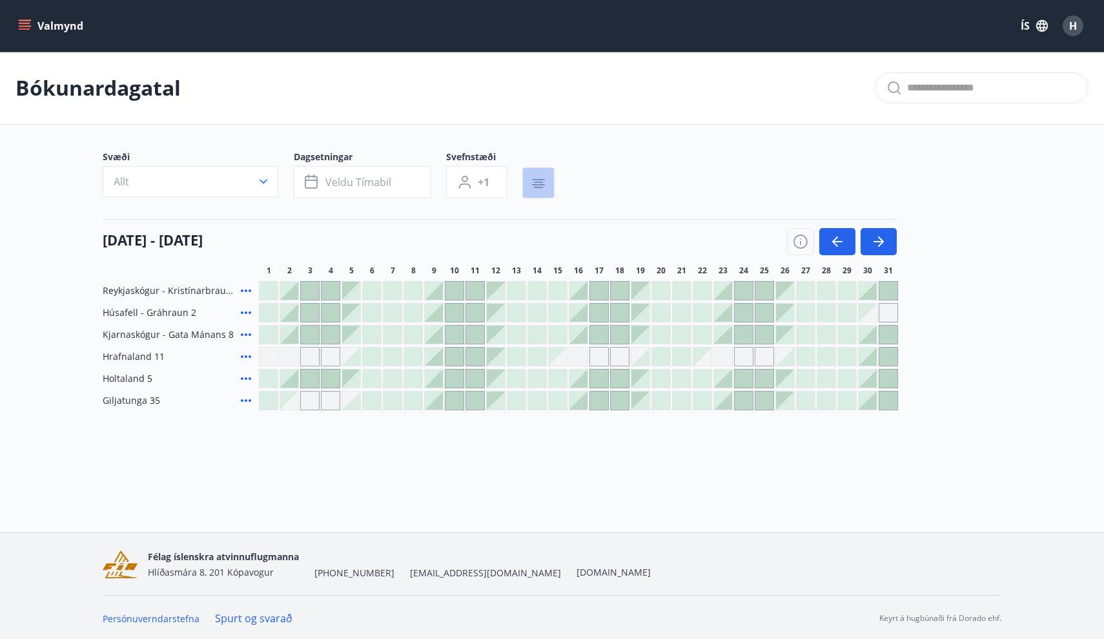
click at [539, 189] on icon "button" at bounding box center [538, 183] width 15 height 15
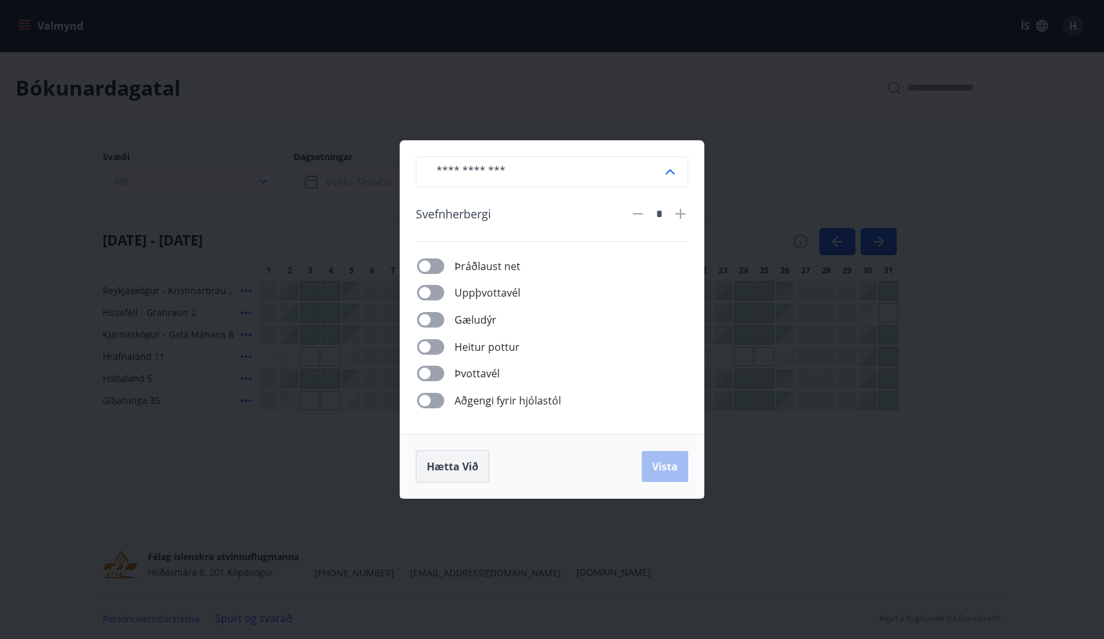
click at [456, 462] on span "Hætta við" at bounding box center [453, 466] width 52 height 14
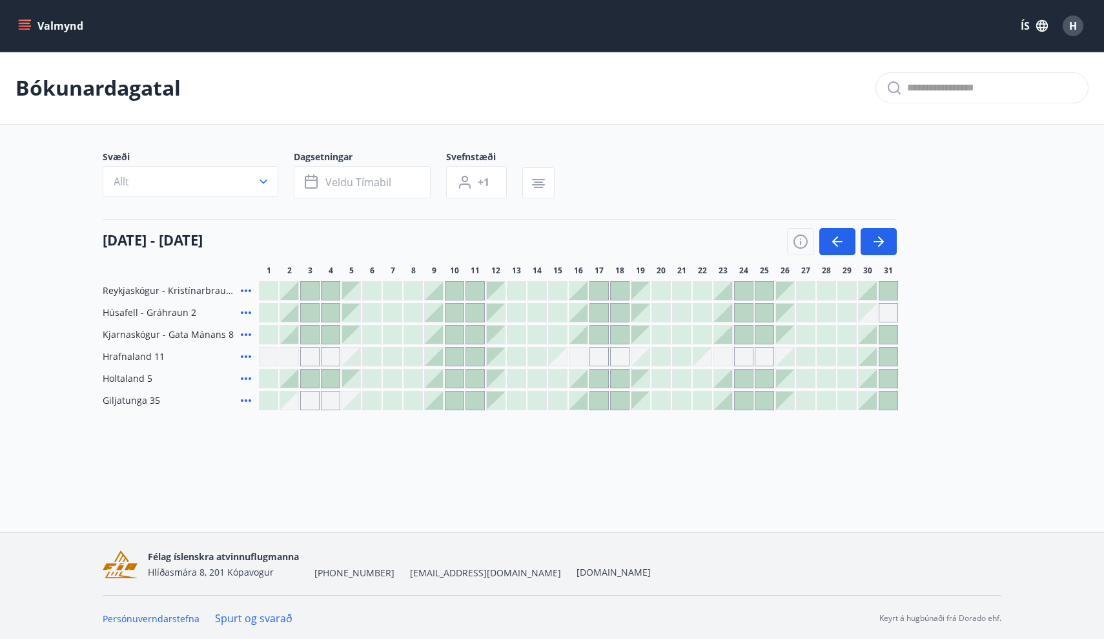
click at [394, 359] on div at bounding box center [393, 356] width 18 height 18
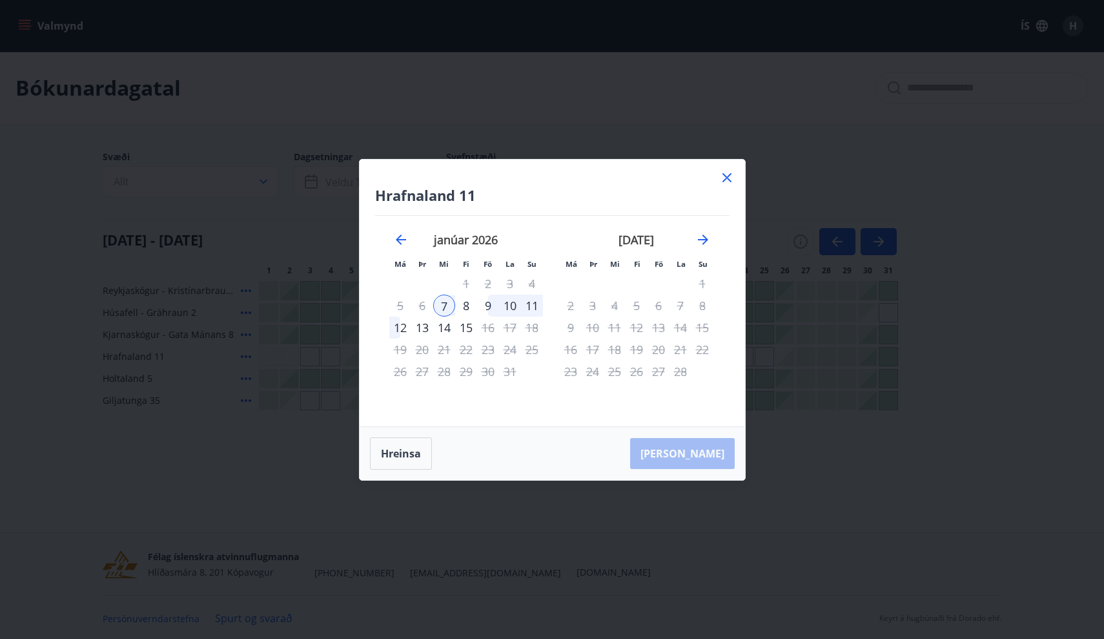
click at [445, 327] on div "14" at bounding box center [444, 327] width 22 height 22
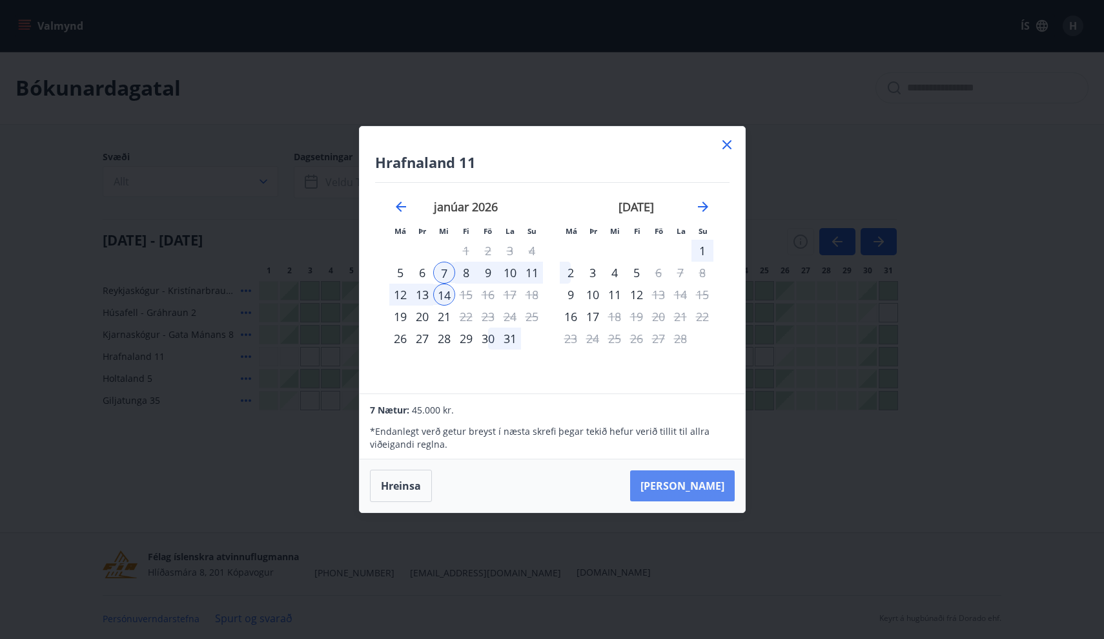
click at [710, 487] on button "[PERSON_NAME]" at bounding box center [682, 485] width 105 height 31
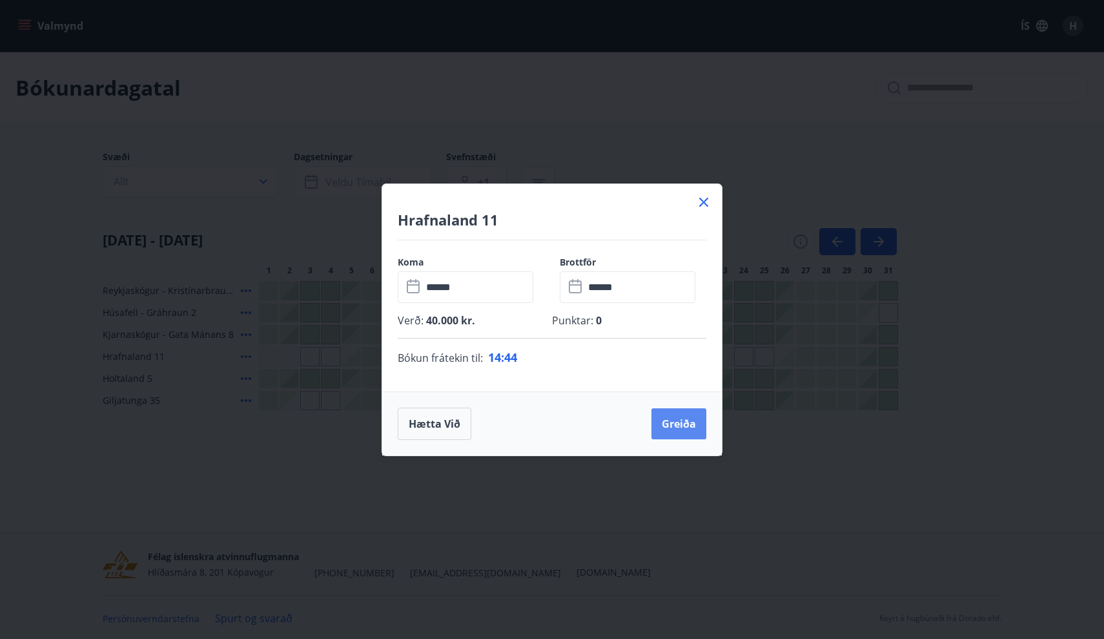
click at [677, 420] on button "Greiða" at bounding box center [678, 423] width 55 height 31
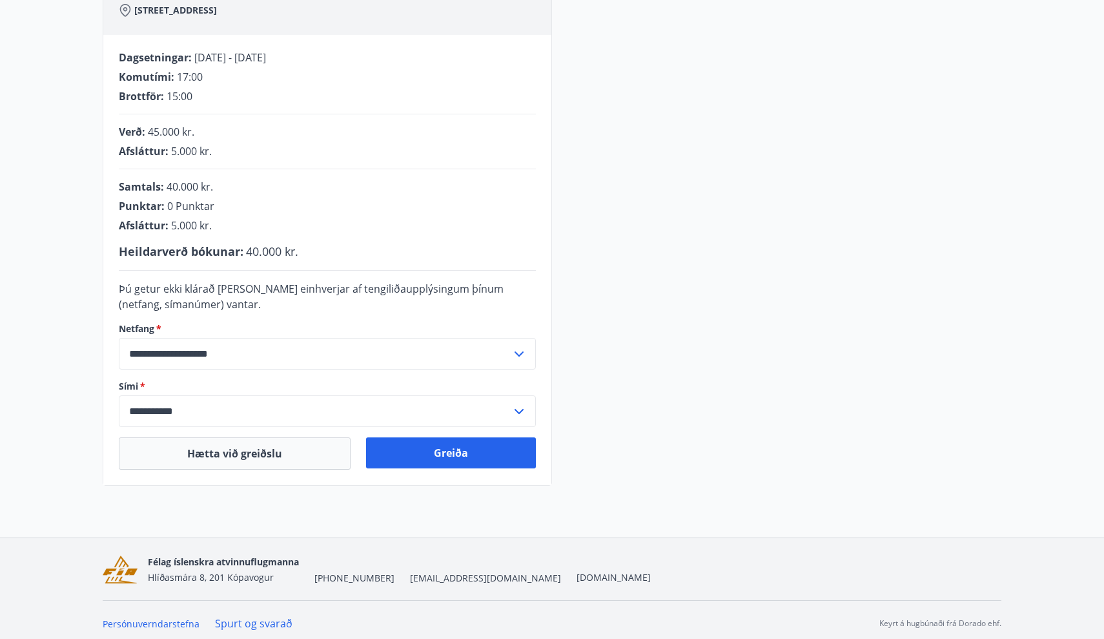
scroll to position [232, 0]
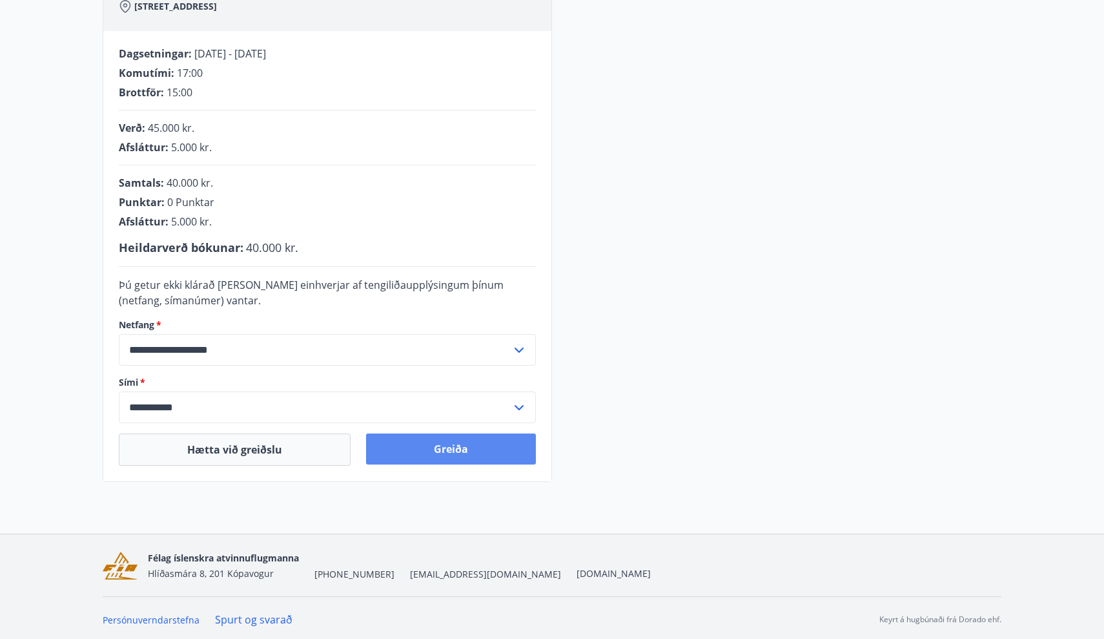
click at [498, 455] on button "Greiða" at bounding box center [451, 448] width 170 height 31
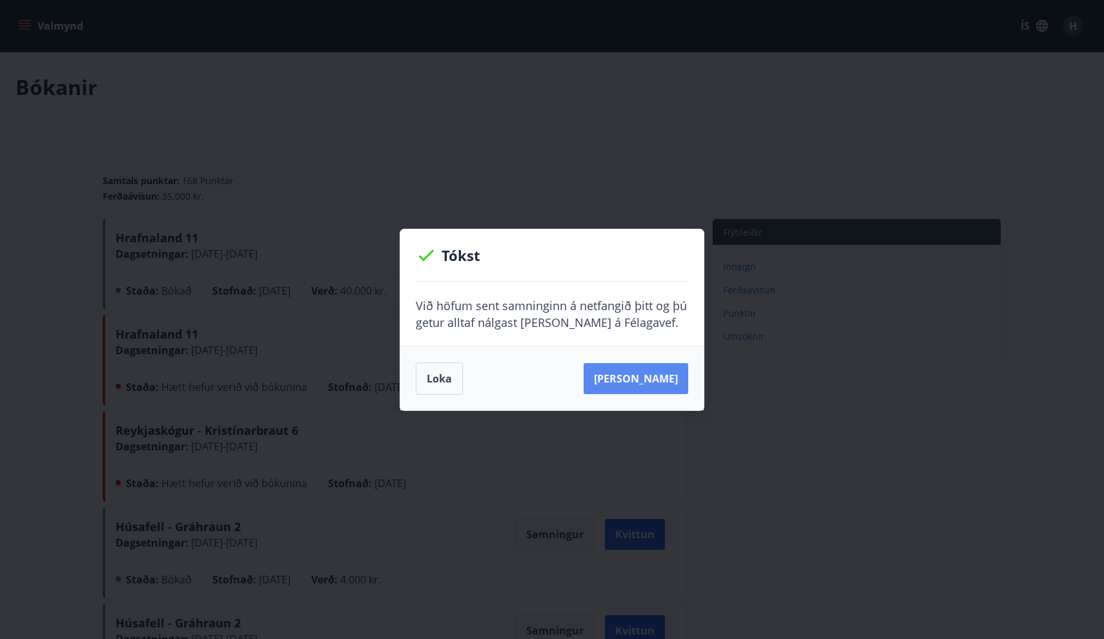
click at [645, 374] on button "[PERSON_NAME]" at bounding box center [636, 378] width 105 height 31
click at [648, 378] on button "Sjá samning" at bounding box center [636, 378] width 105 height 31
click at [438, 384] on button "Loka" at bounding box center [439, 378] width 47 height 32
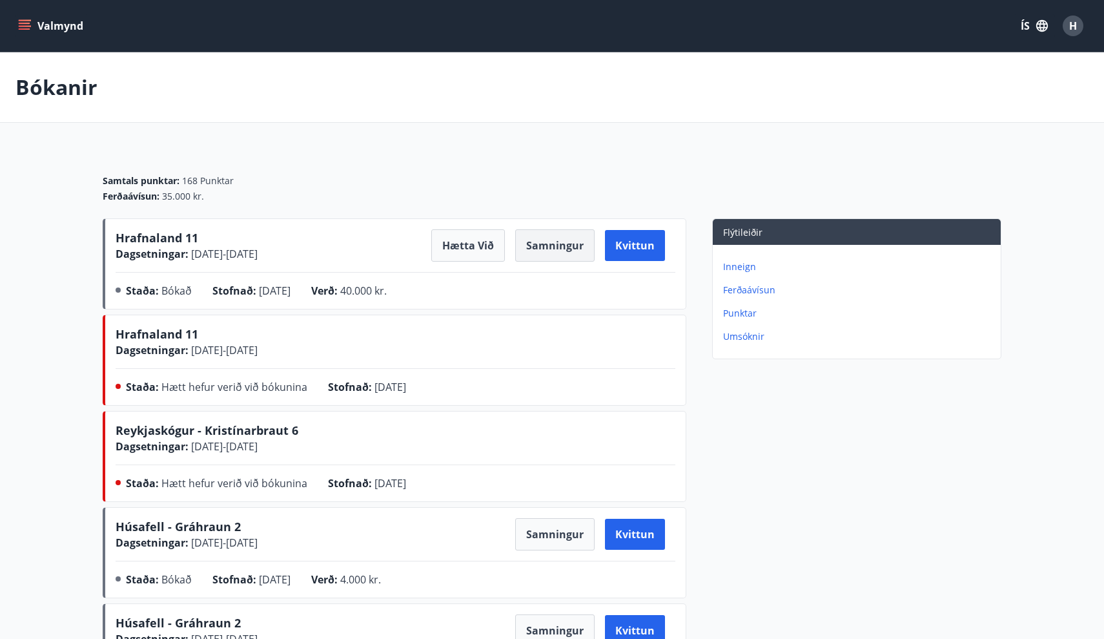
click at [558, 247] on button "Samningur" at bounding box center [554, 245] width 79 height 32
click at [555, 245] on button "Samningur" at bounding box center [554, 245] width 79 height 32
